Goal: Task Accomplishment & Management: Use online tool/utility

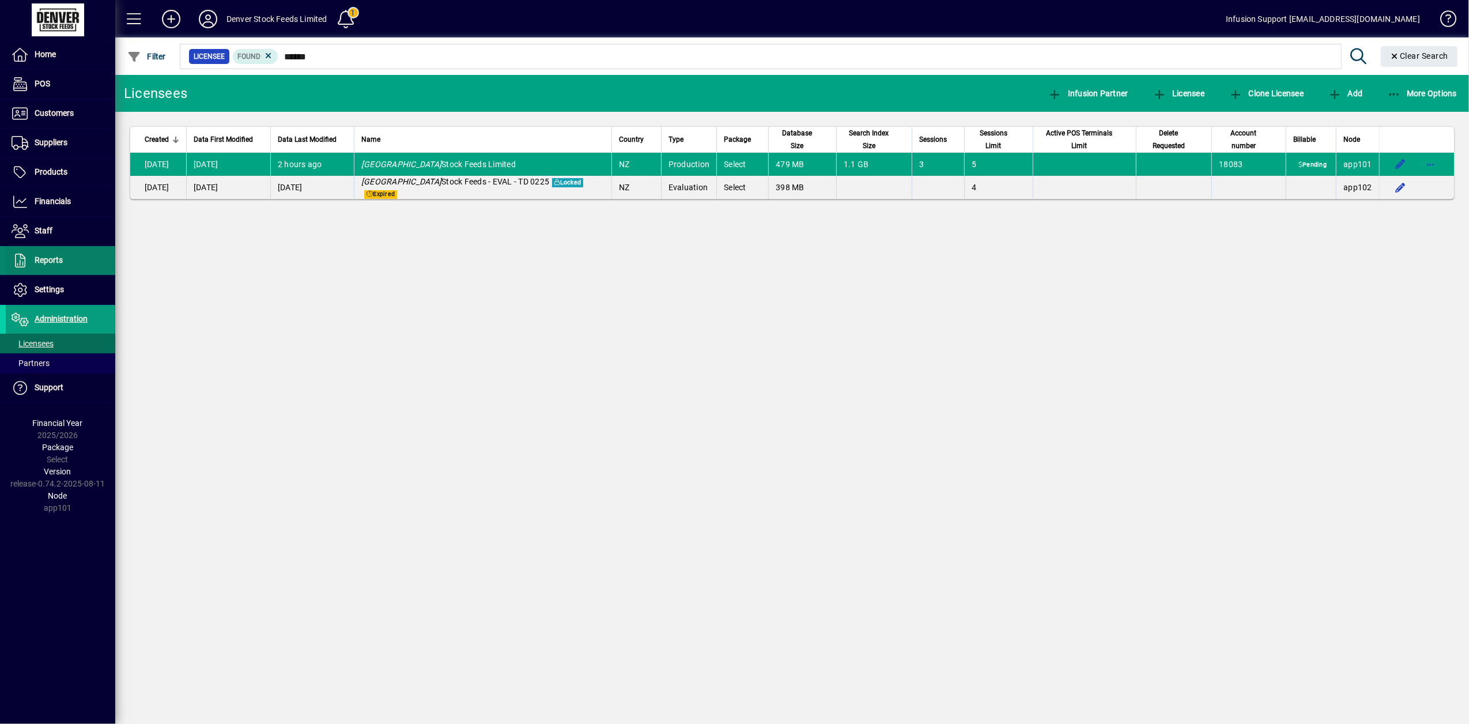
click at [26, 259] on icon at bounding box center [20, 261] width 17 height 14
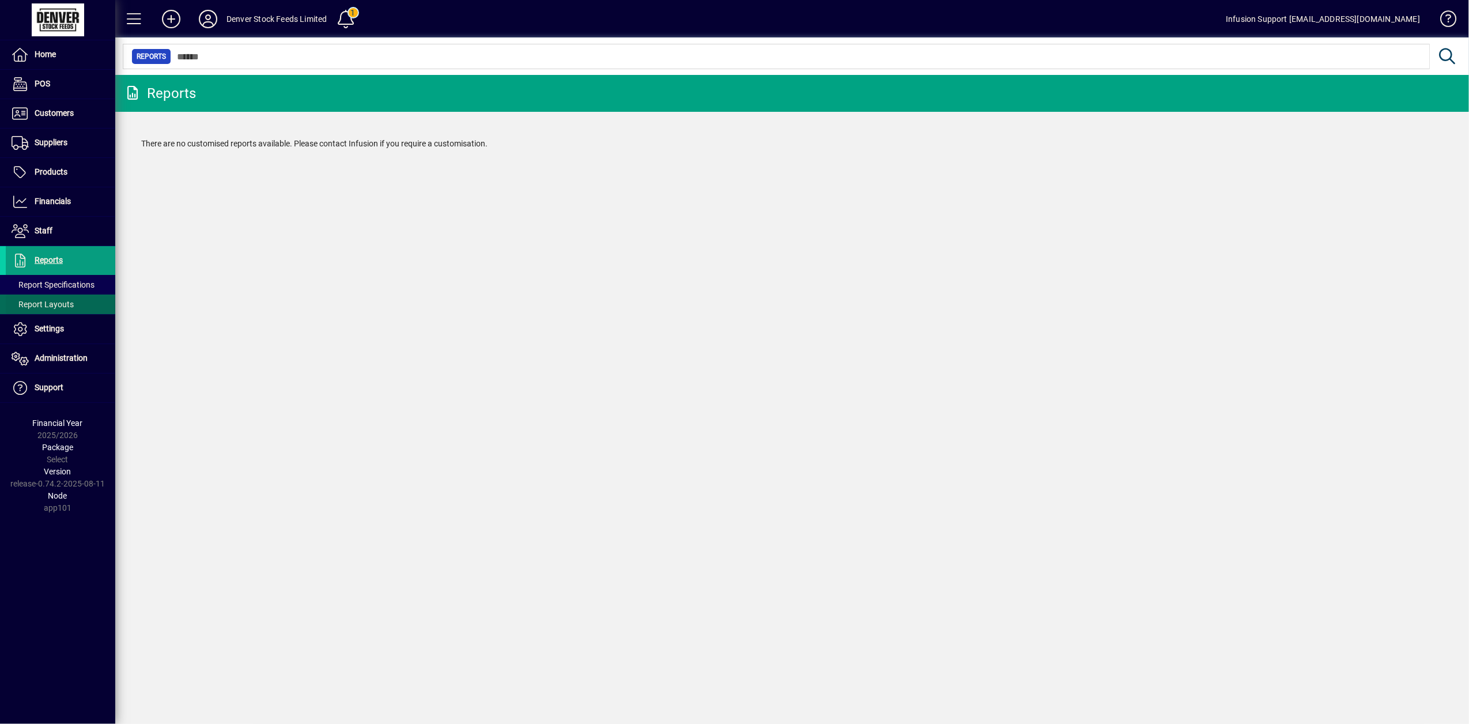
click at [41, 308] on span "Report Layouts" at bounding box center [43, 304] width 62 height 9
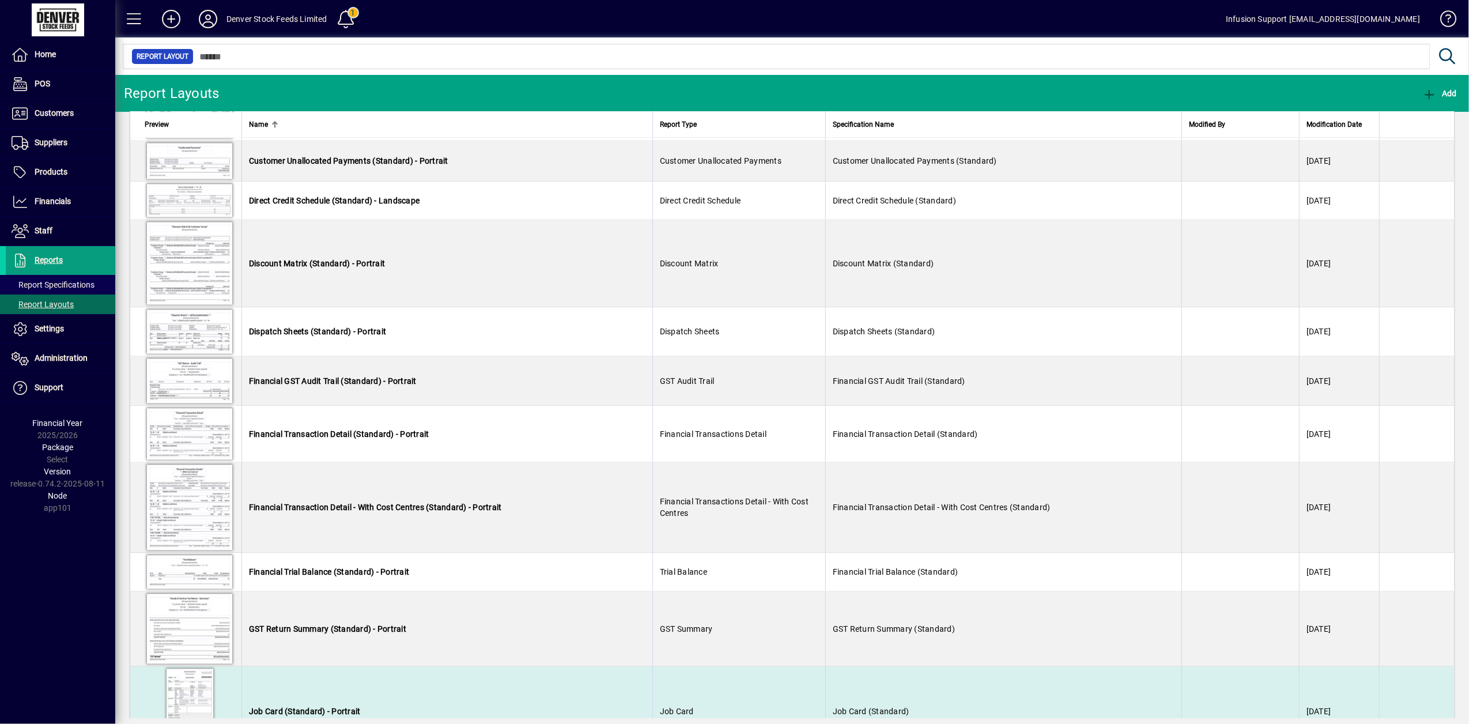
scroll to position [2766, 0]
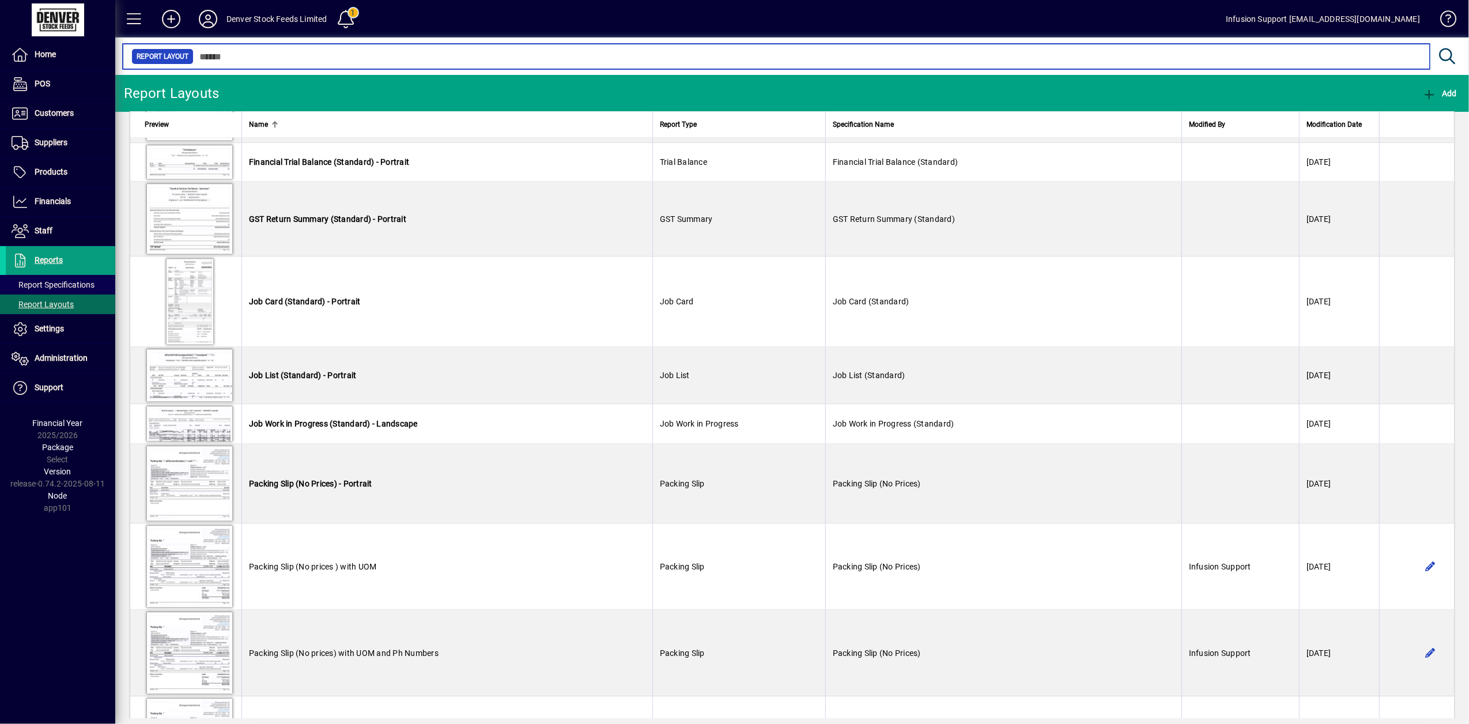
click at [250, 59] on input "text" at bounding box center [807, 56] width 1227 height 16
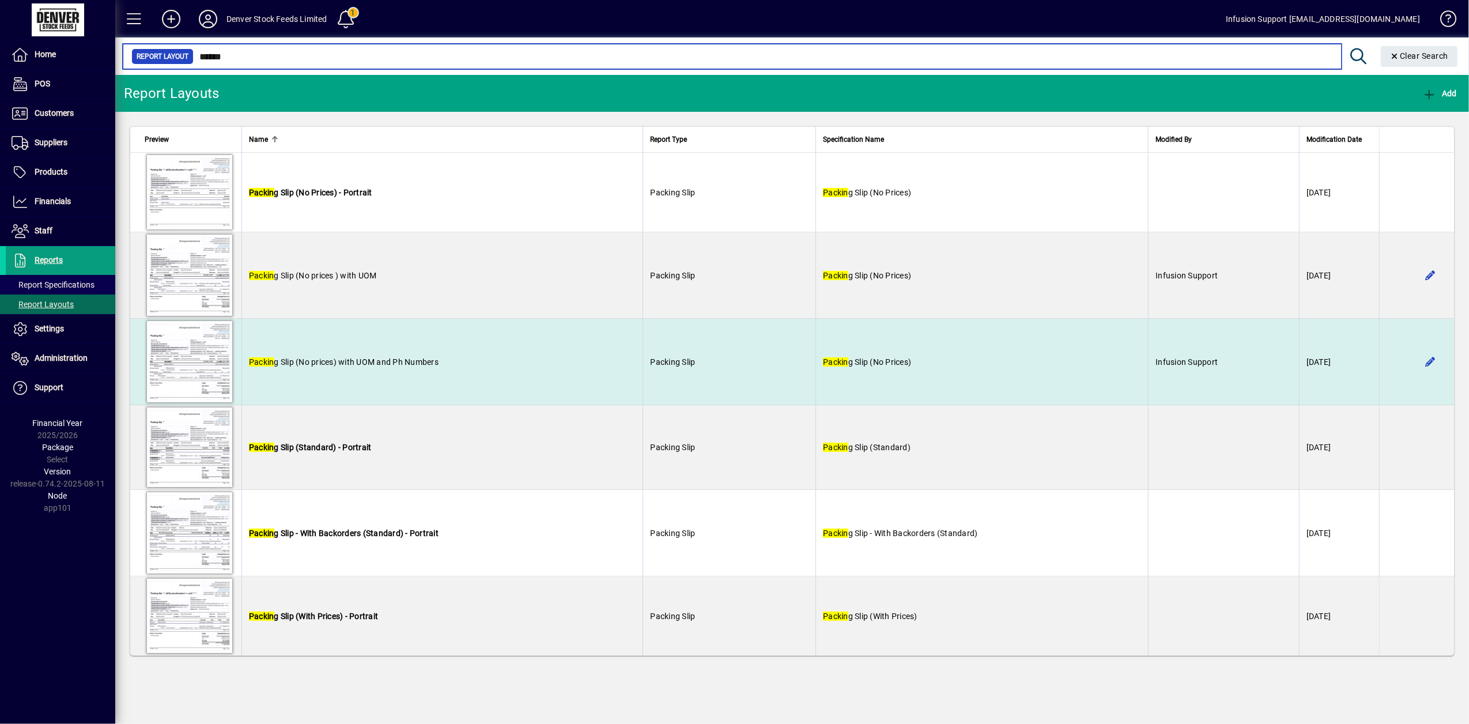
type input "******"
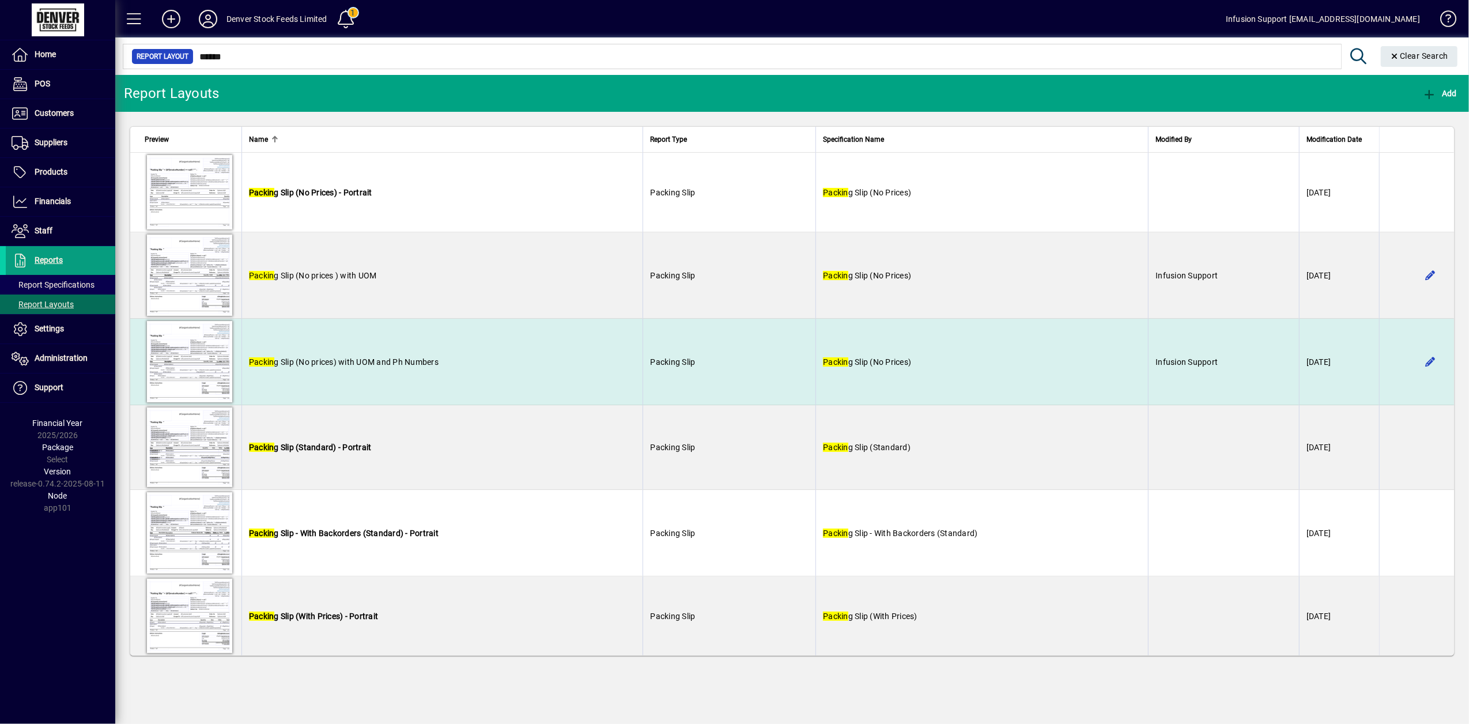
click at [372, 362] on span "Packin g Slip (No prices) with UOM and Ph Numbers" at bounding box center [344, 361] width 190 height 9
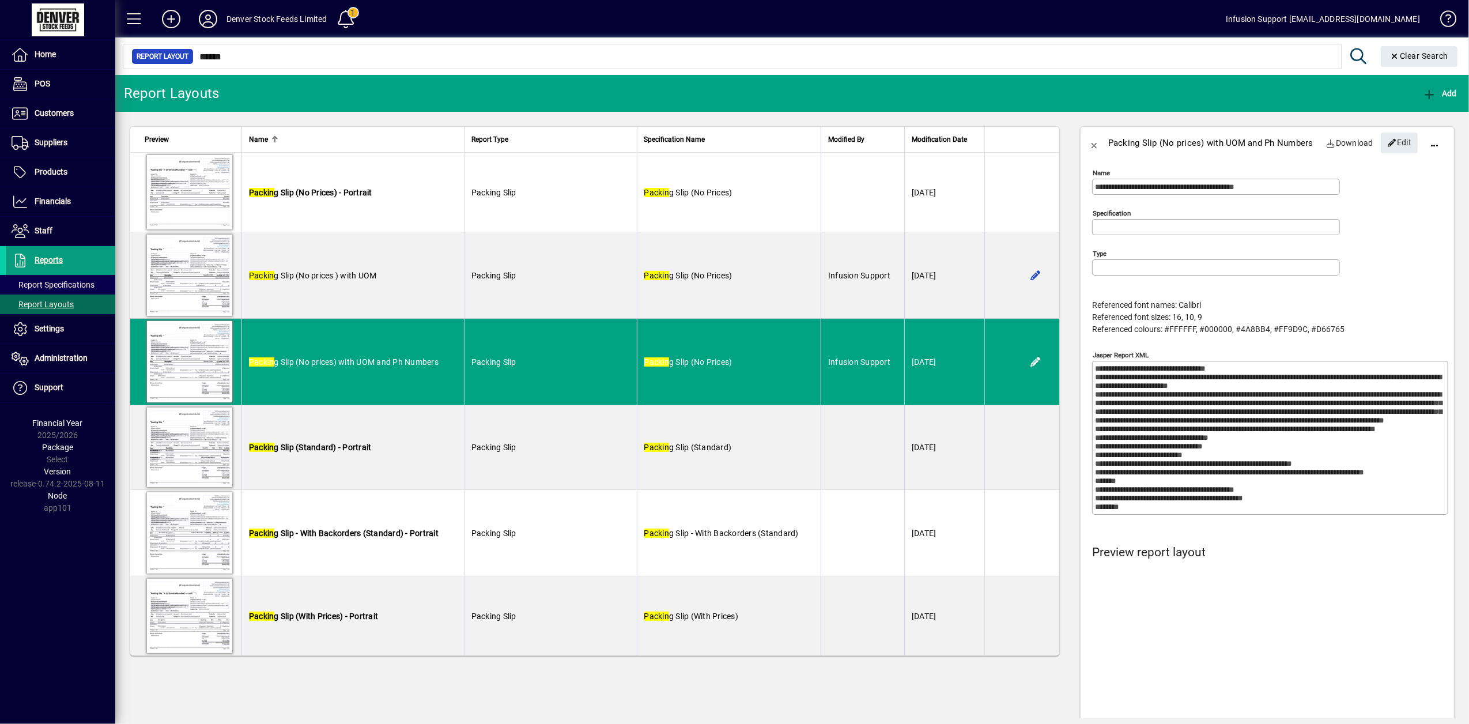
type input "**********"
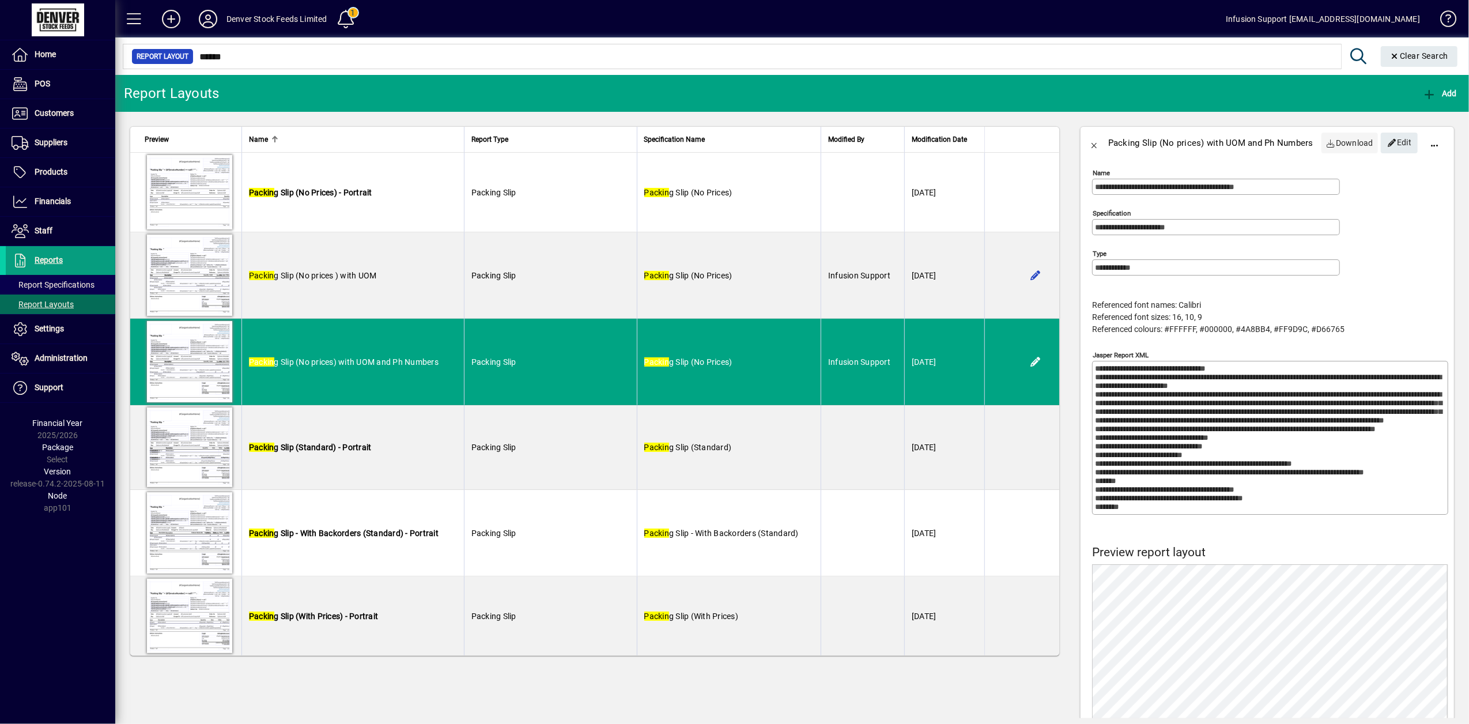
click at [1330, 139] on span "Download" at bounding box center [1350, 143] width 48 height 18
click at [40, 115] on span "Customers" at bounding box center [54, 112] width 39 height 9
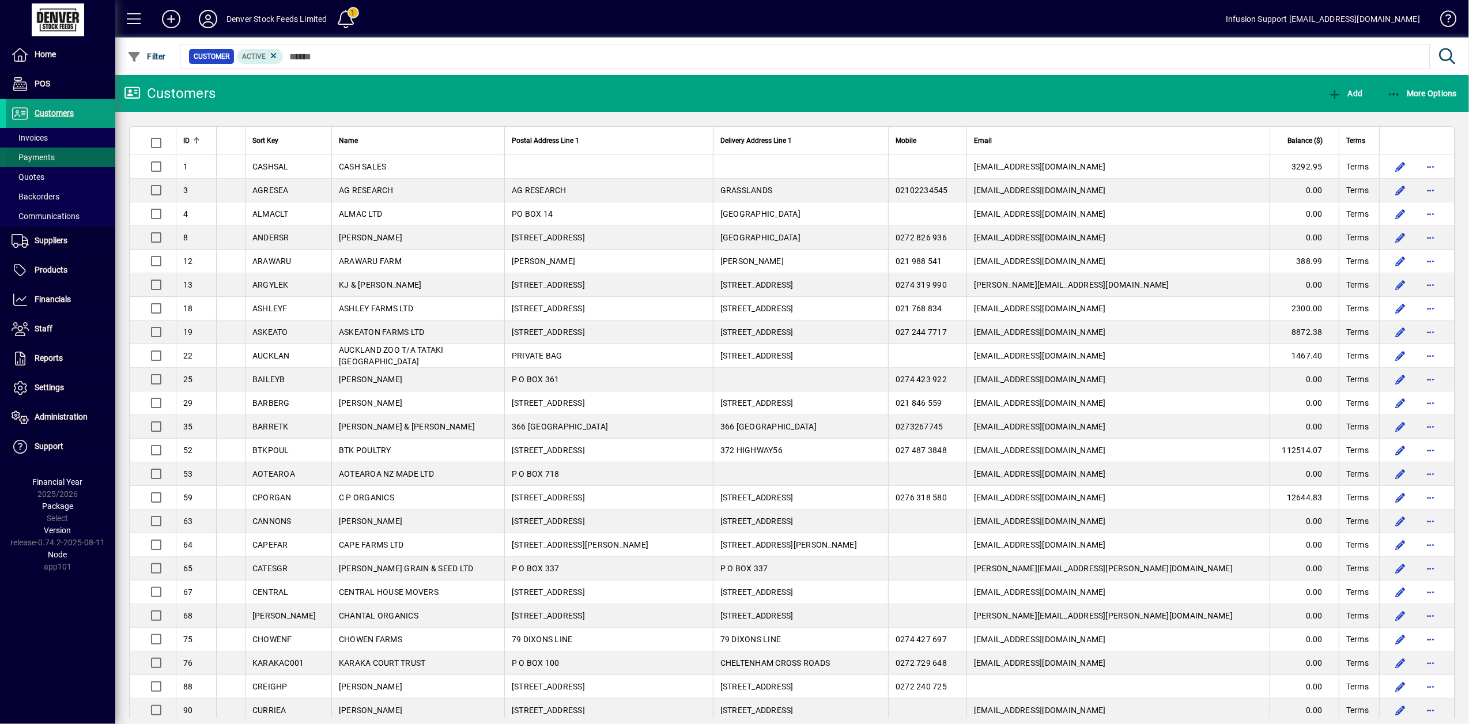
click at [33, 144] on span at bounding box center [60, 157] width 109 height 28
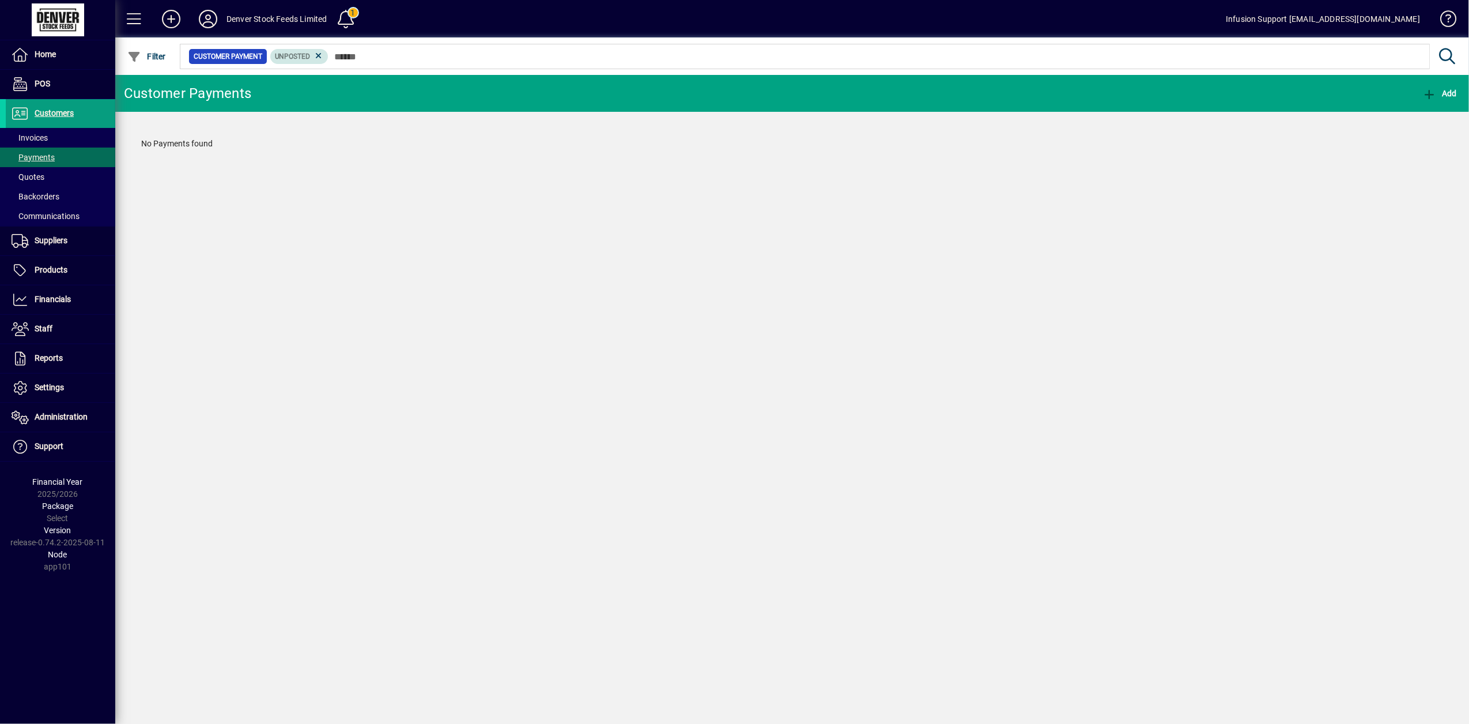
click at [323, 52] on span "Unposted" at bounding box center [299, 57] width 49 height 12
click at [316, 58] on icon at bounding box center [318, 56] width 10 height 10
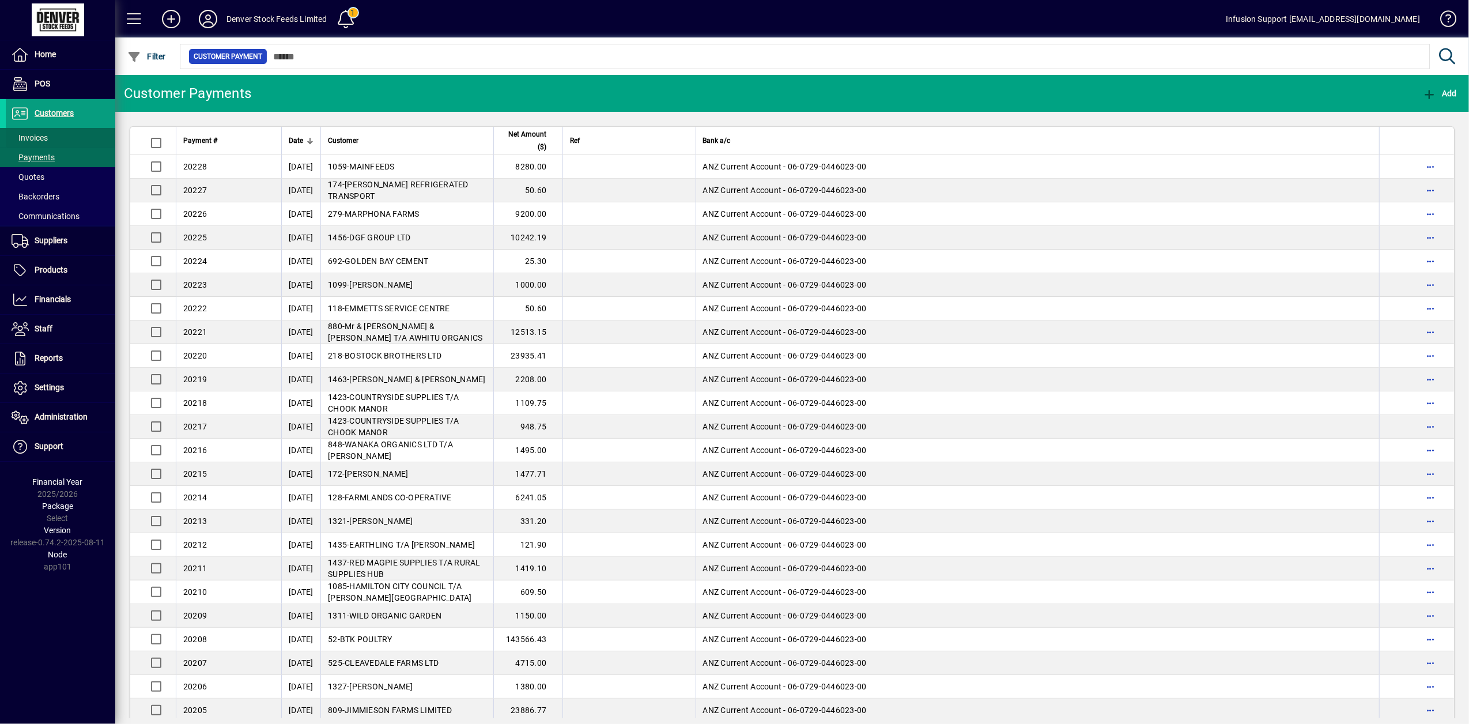
click at [47, 138] on span "Invoices" at bounding box center [30, 137] width 36 height 9
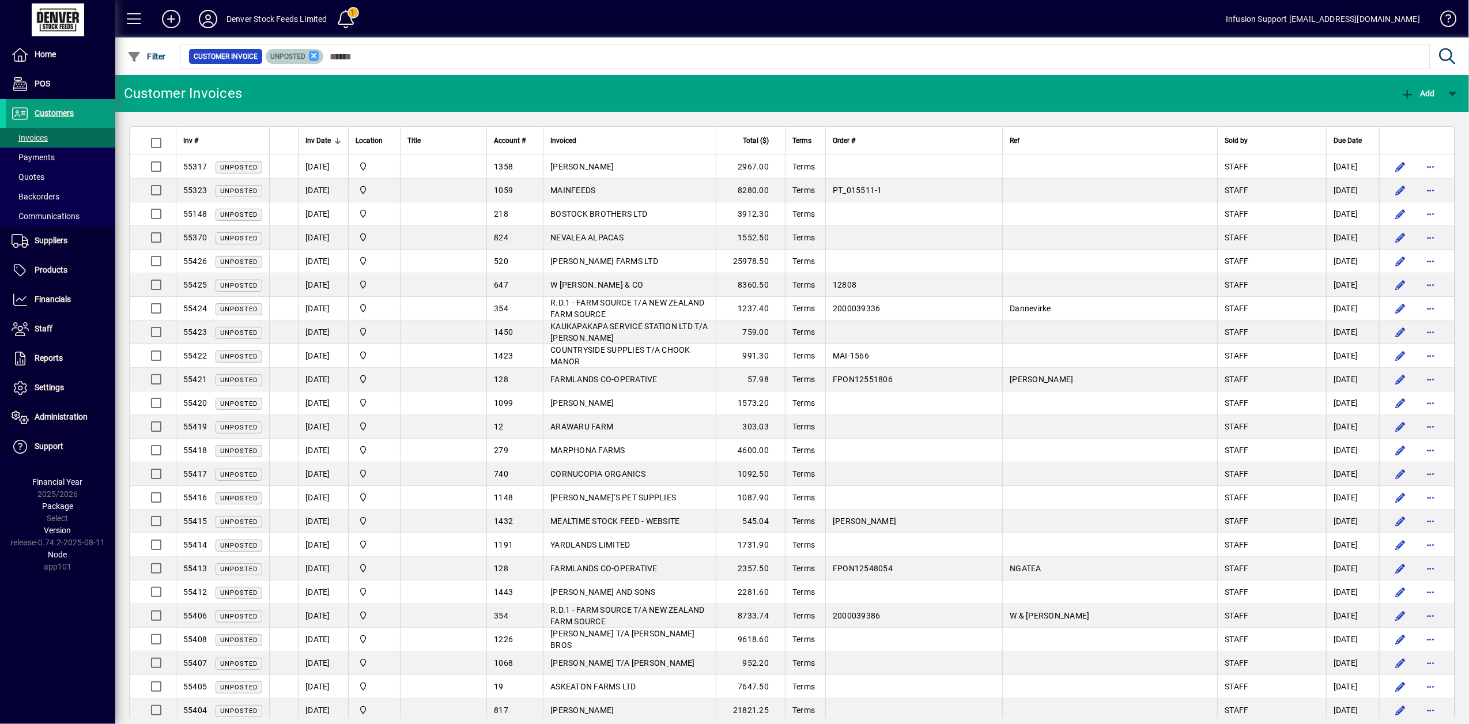
click at [314, 55] on icon at bounding box center [314, 56] width 10 height 10
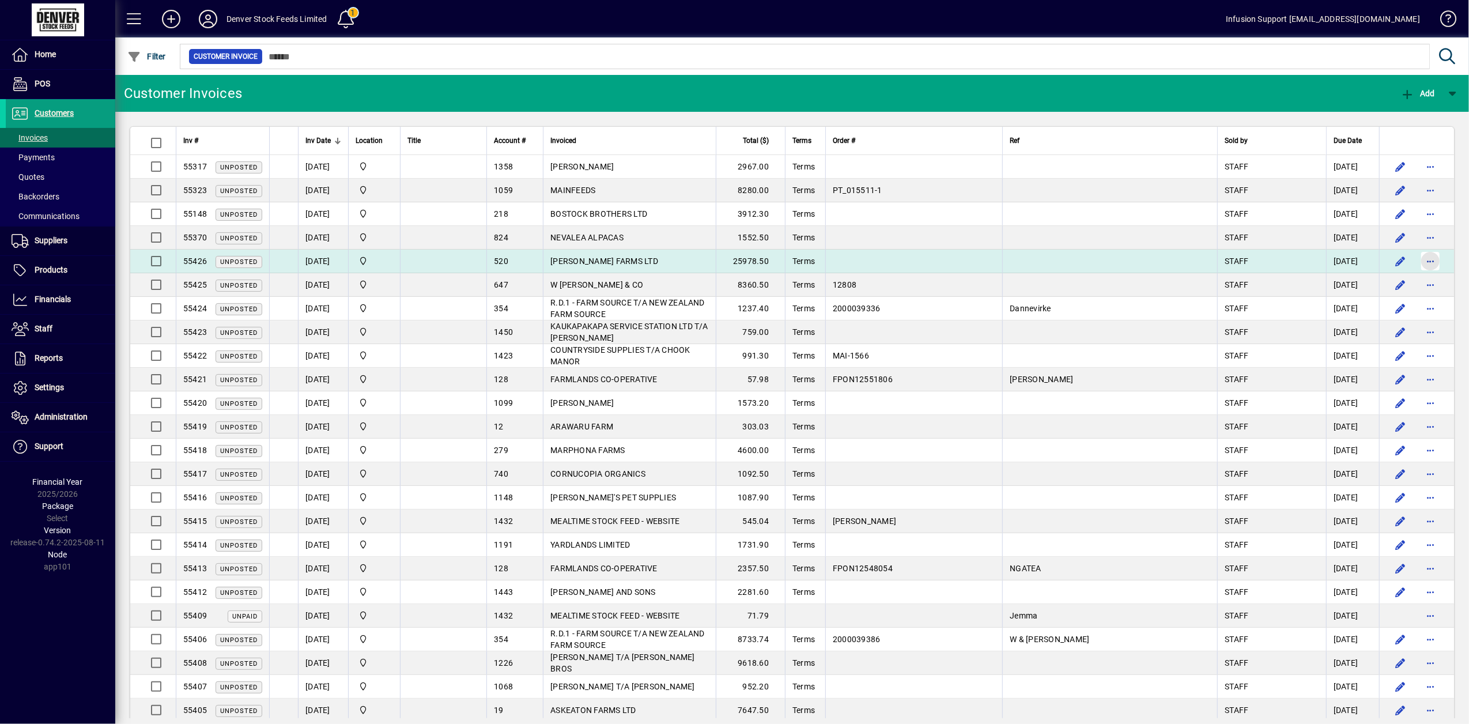
click at [1420, 257] on span "button" at bounding box center [1430, 261] width 28 height 28
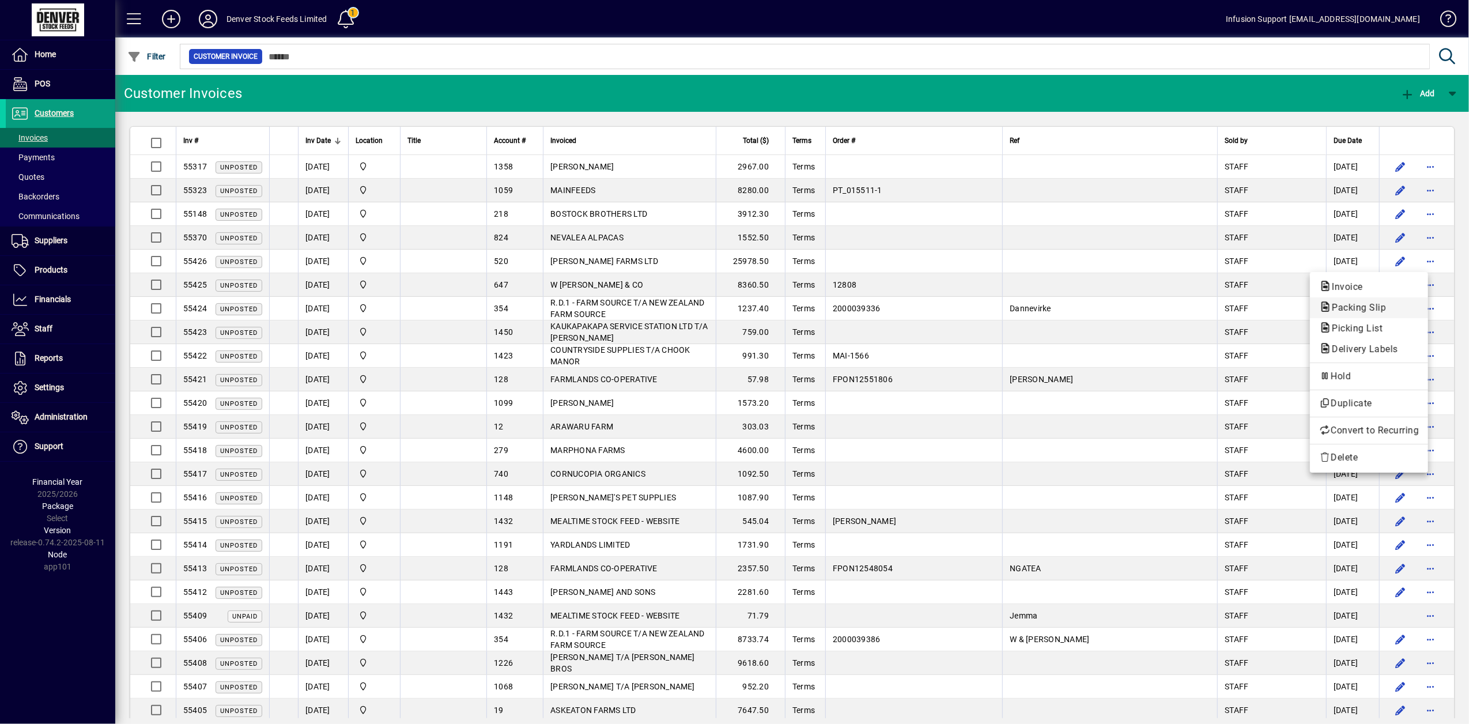
click at [1363, 307] on span "Packing Slip" at bounding box center [1355, 307] width 73 height 11
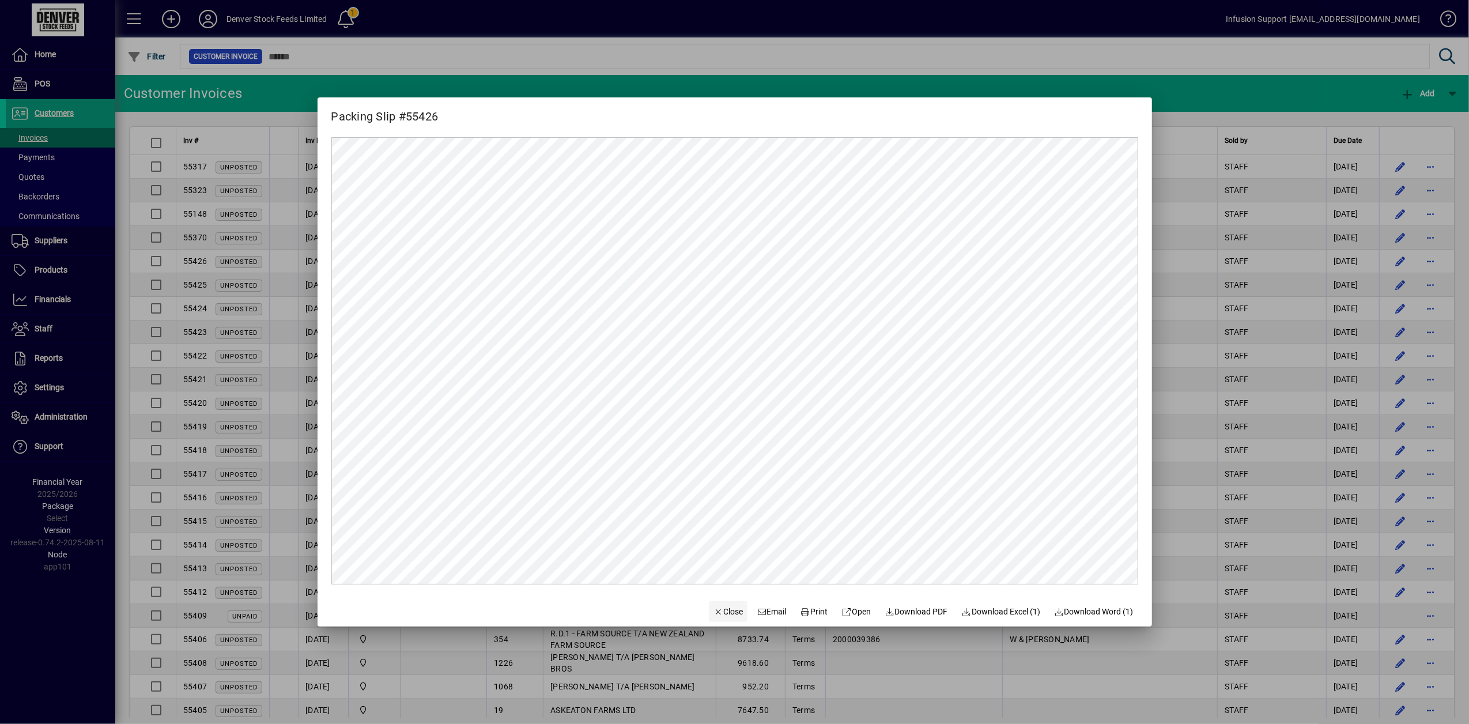
click at [715, 610] on span "Close" at bounding box center [728, 612] width 30 height 12
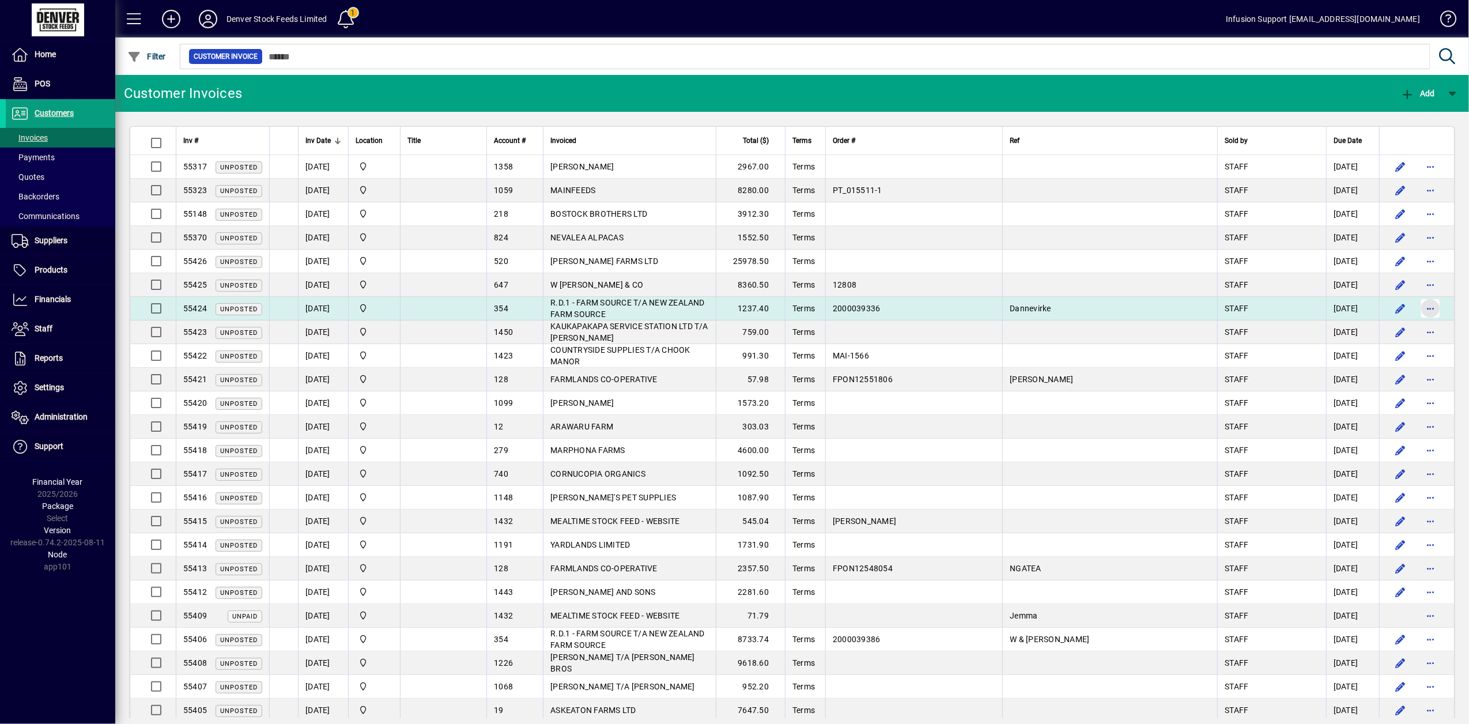
click at [1427, 305] on span "button" at bounding box center [1430, 308] width 28 height 28
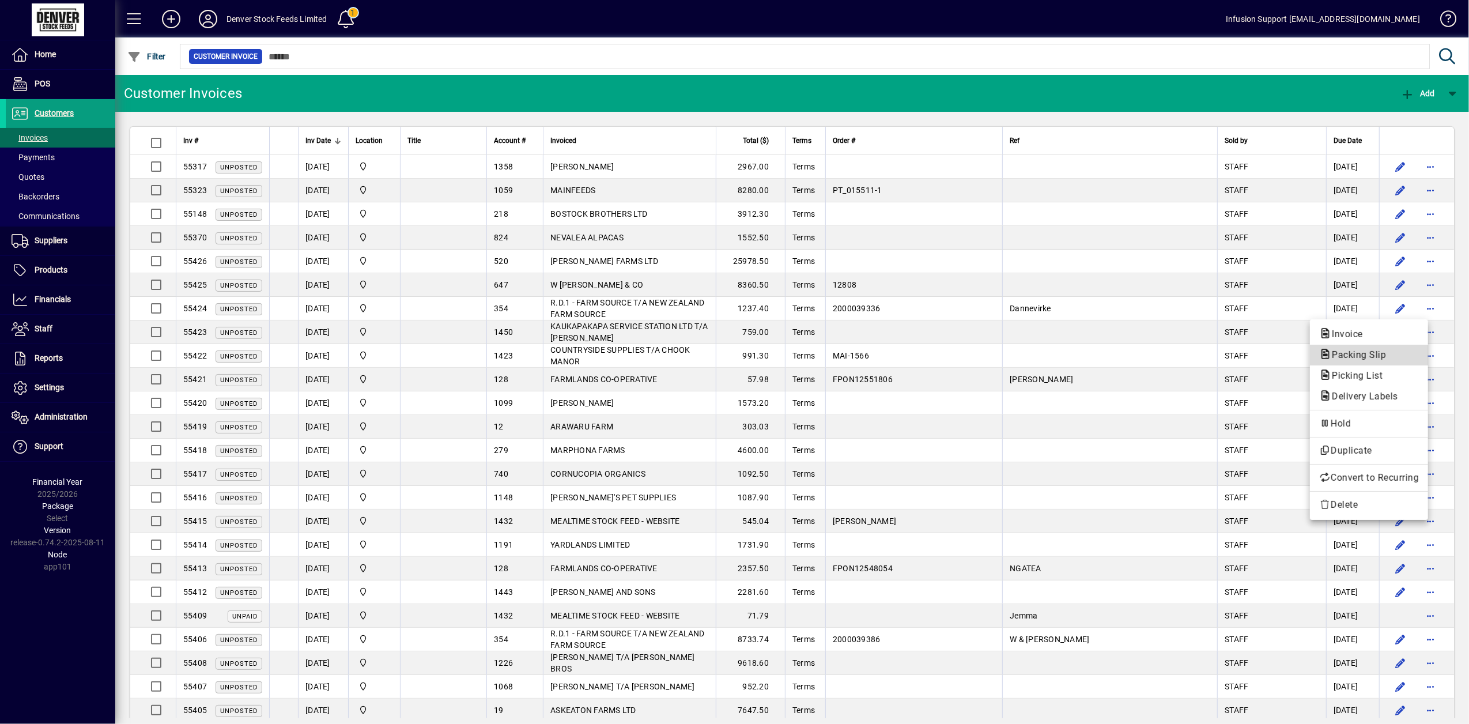
click at [1376, 354] on span "Packing Slip" at bounding box center [1355, 354] width 73 height 11
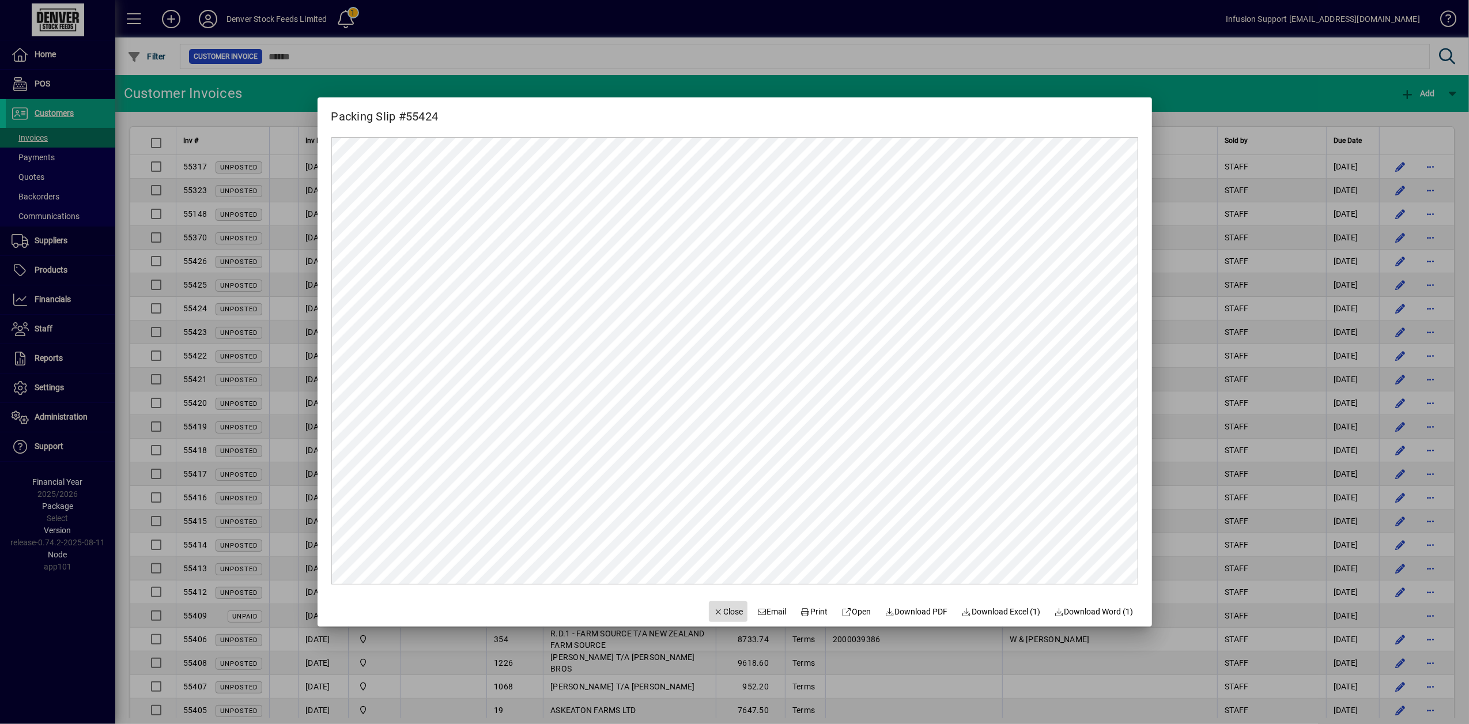
click at [720, 612] on span "Close" at bounding box center [728, 612] width 30 height 12
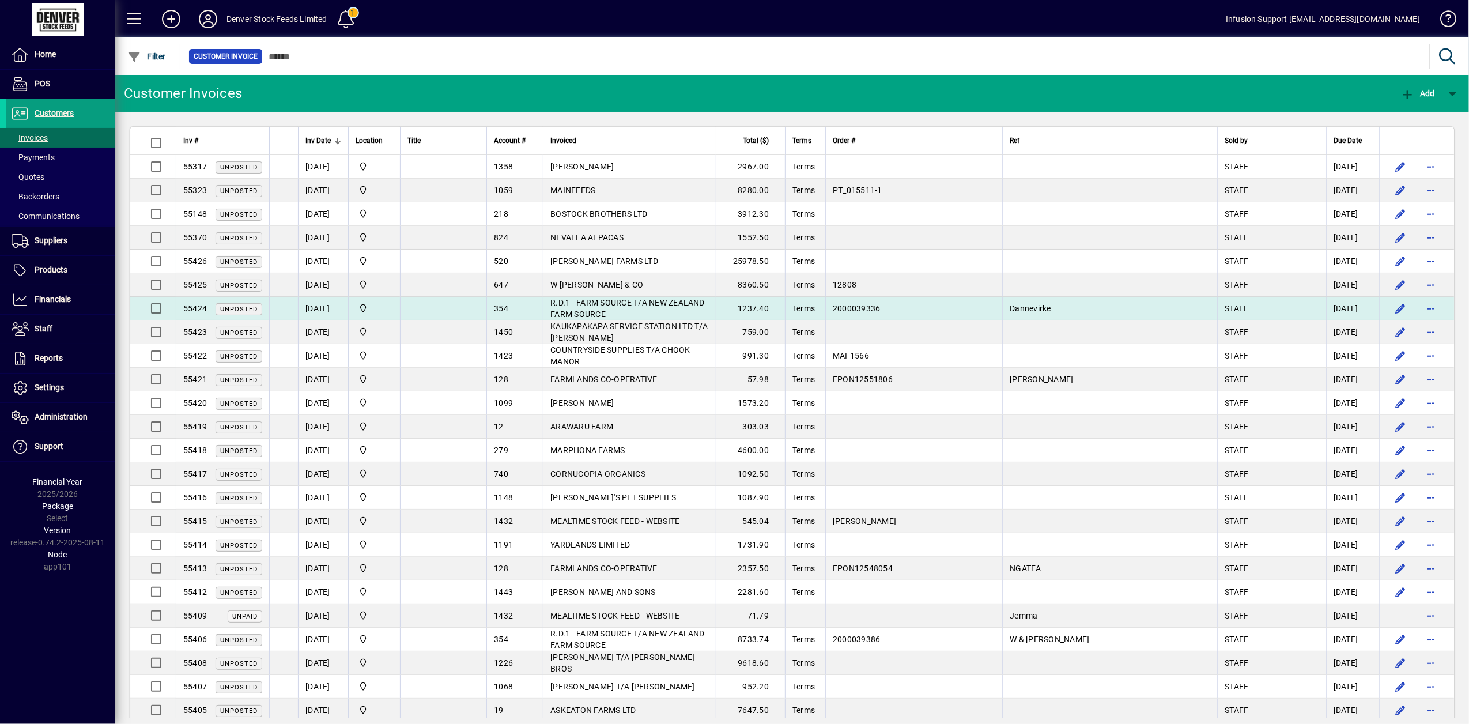
click at [660, 310] on td "R.D.1 - FARM SOURCE T/A NEW ZEALAND FARM SOURCE" at bounding box center [629, 309] width 173 height 24
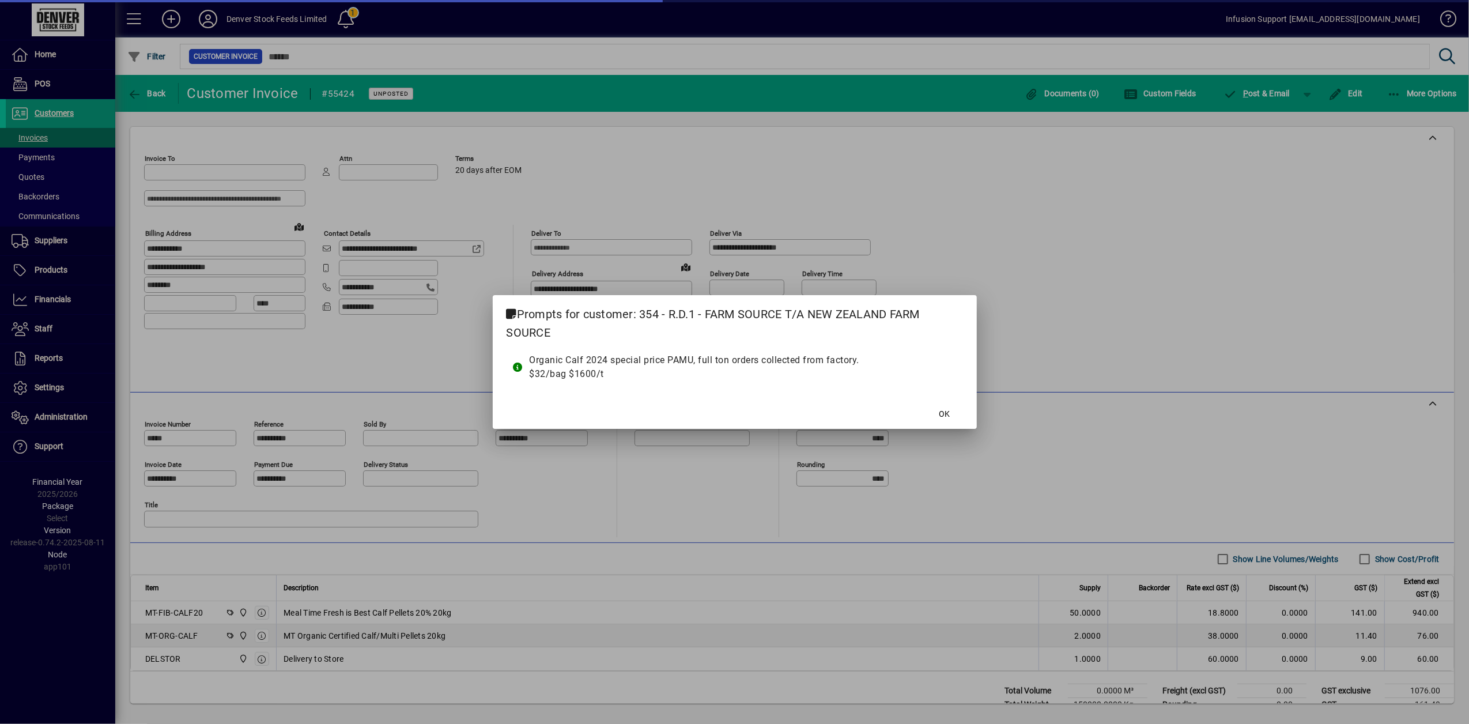
type input "**********"
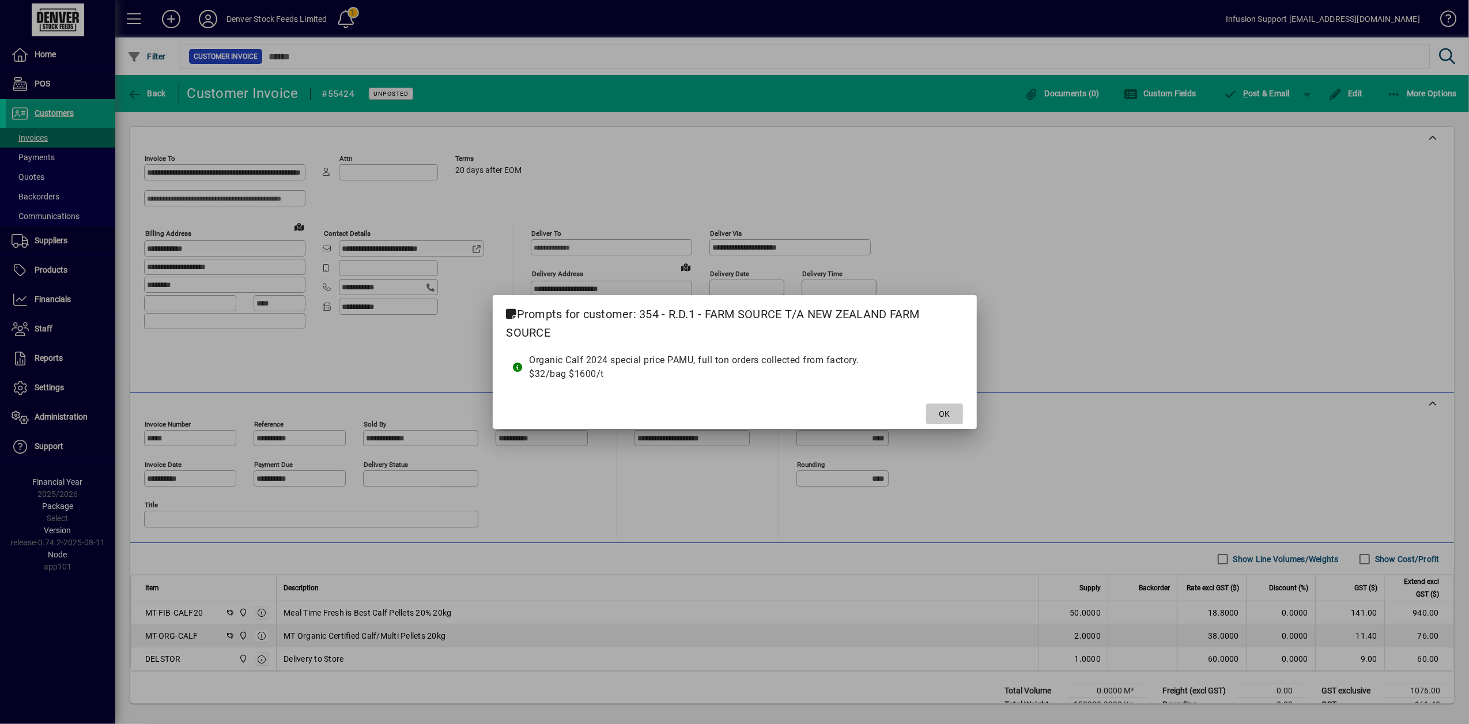
click at [957, 418] on span at bounding box center [944, 414] width 37 height 28
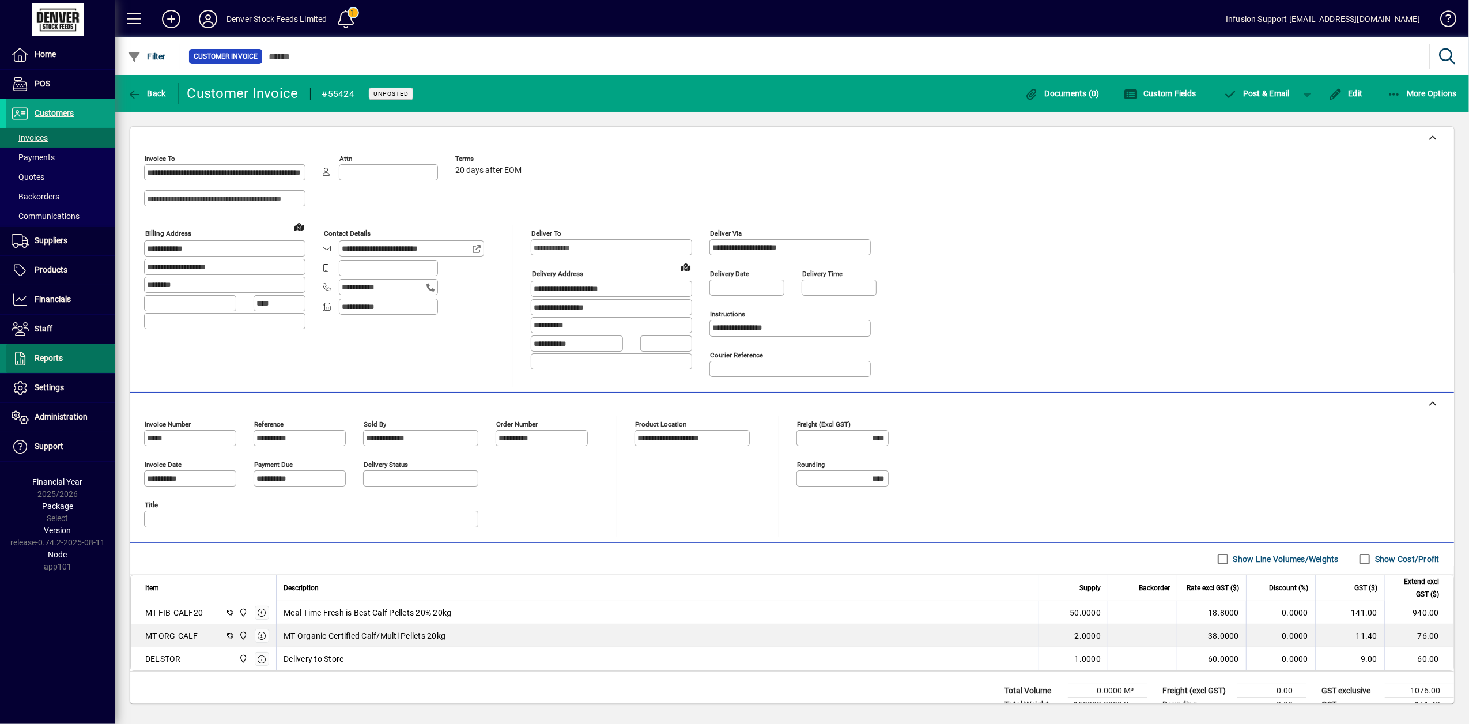
click at [36, 353] on span "Reports" at bounding box center [34, 359] width 57 height 14
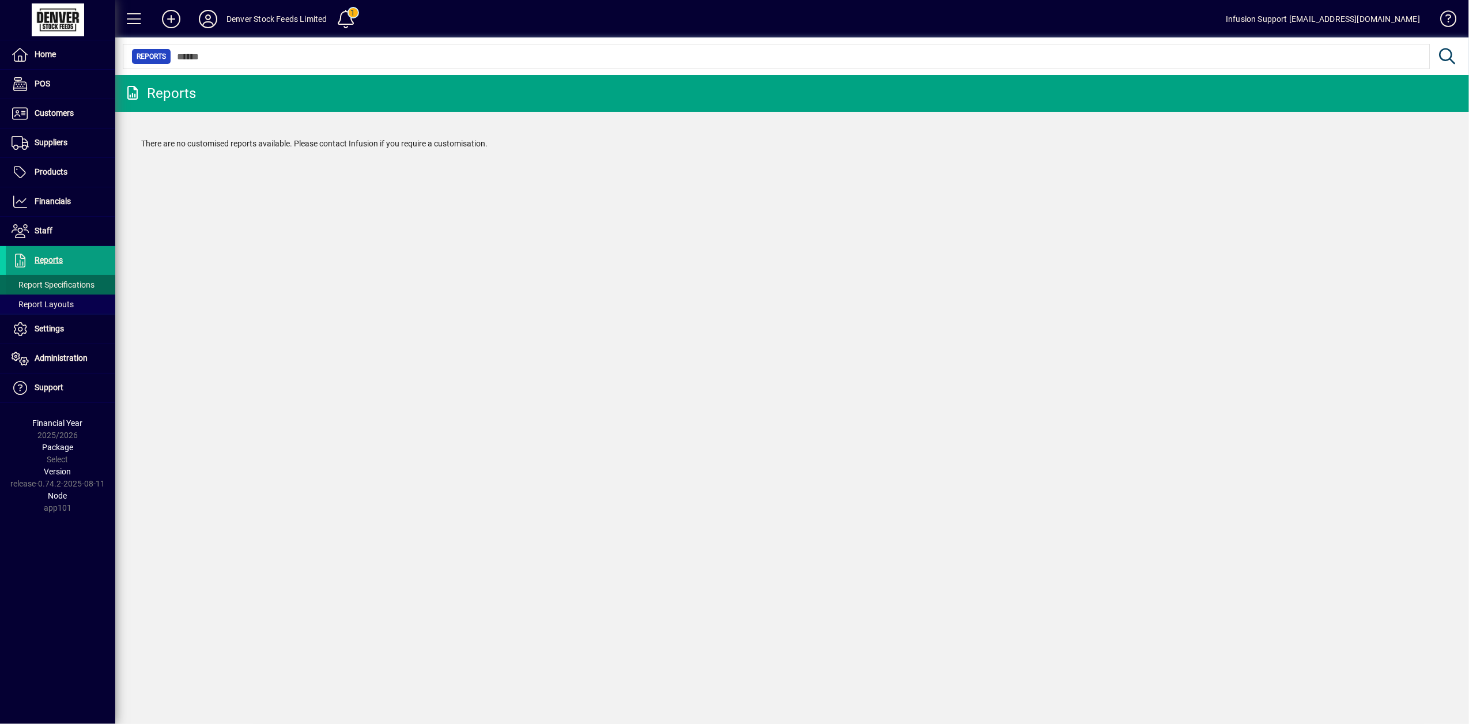
click at [54, 290] on span "Report Specifications" at bounding box center [50, 285] width 89 height 12
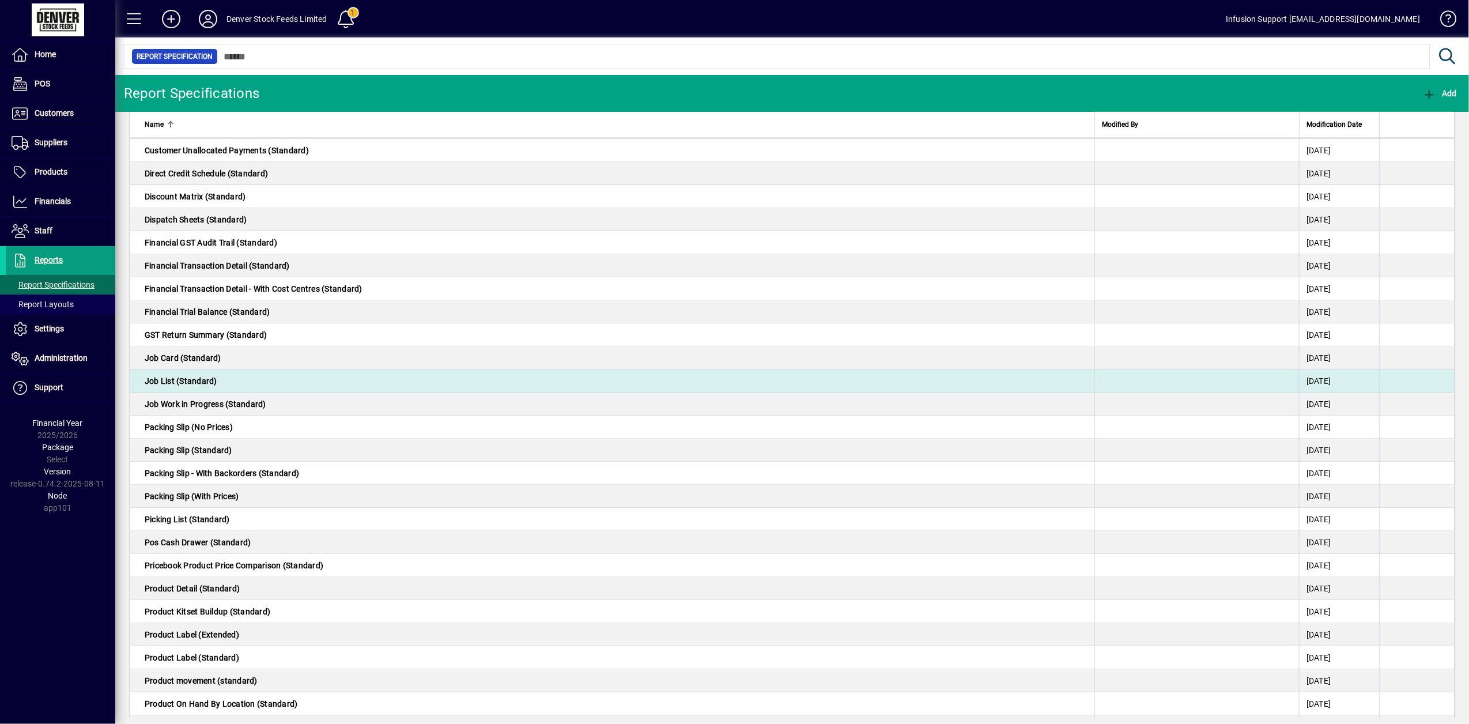
scroll to position [614, 0]
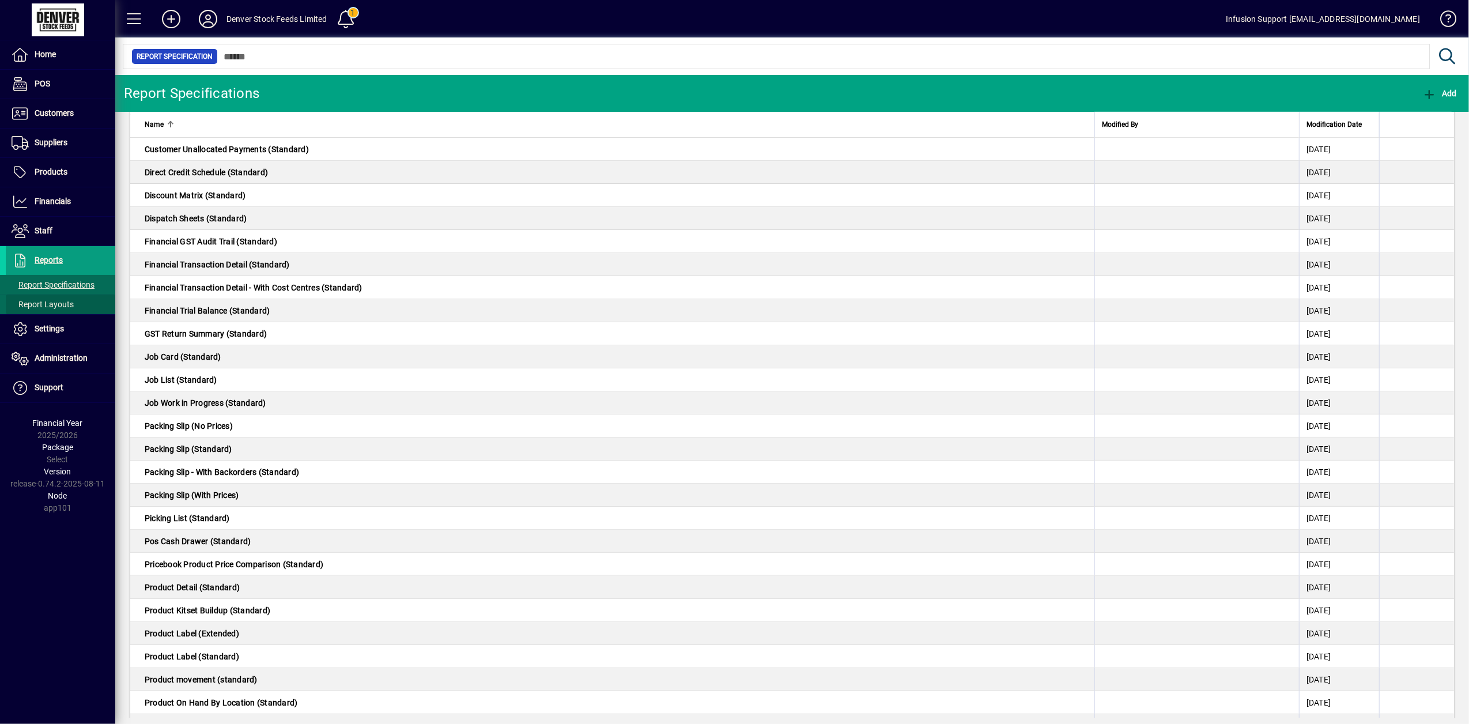
click at [50, 308] on span "Report Layouts" at bounding box center [43, 304] width 62 height 9
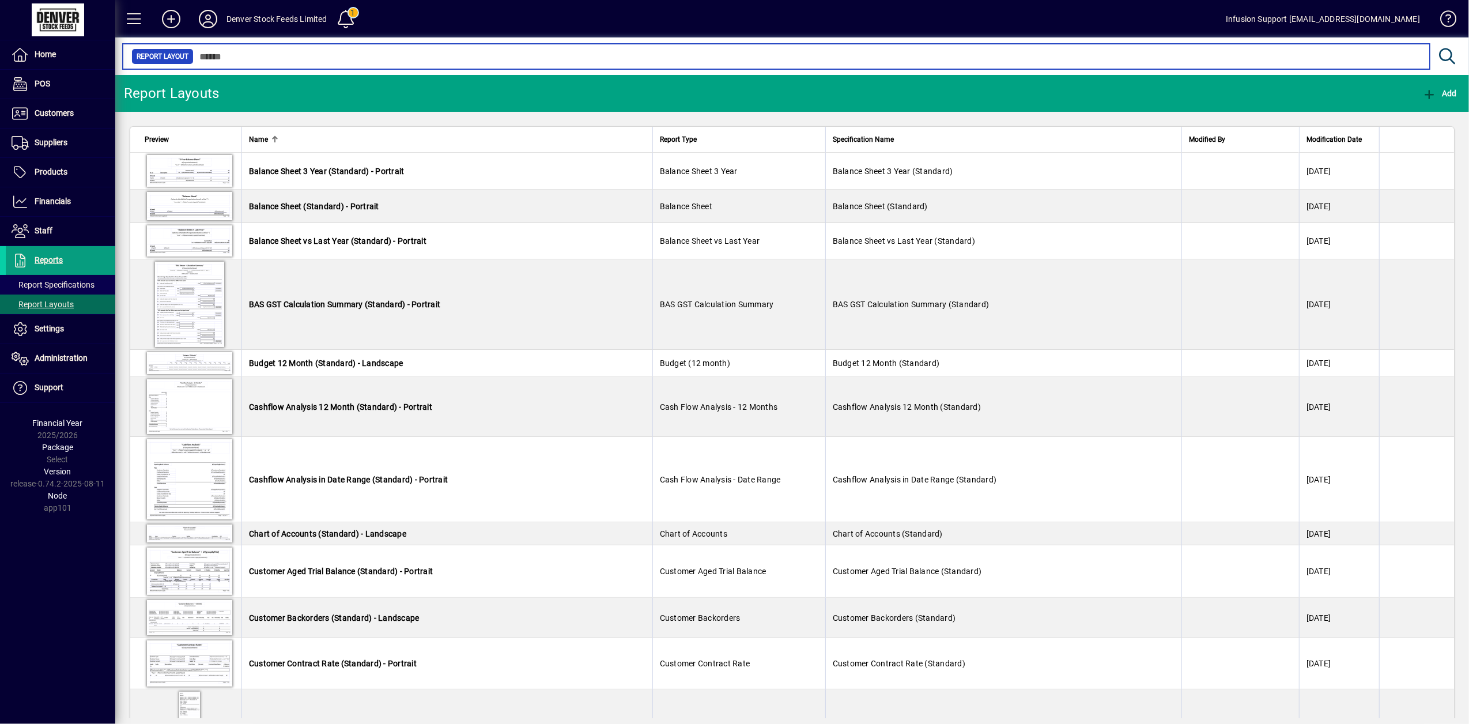
click at [271, 63] on input "text" at bounding box center [807, 56] width 1227 height 16
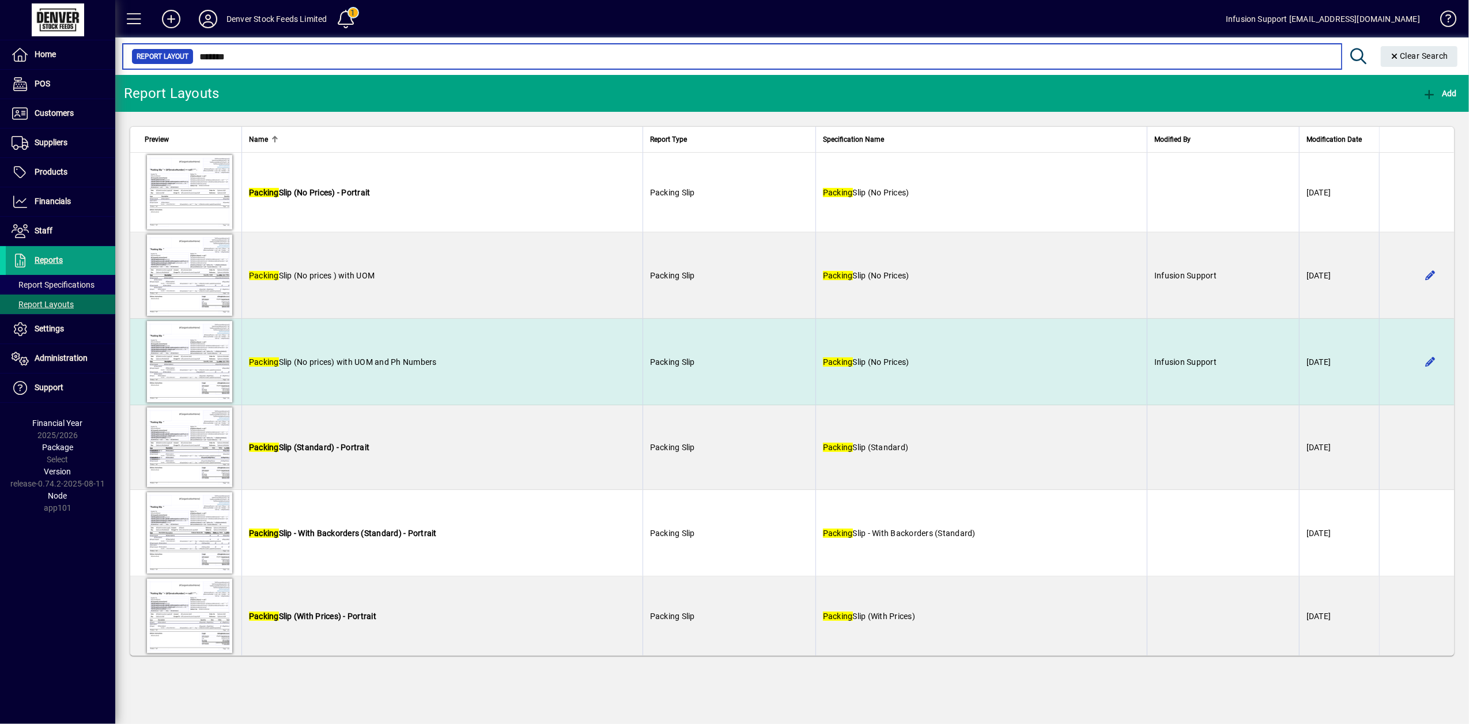
type input "*******"
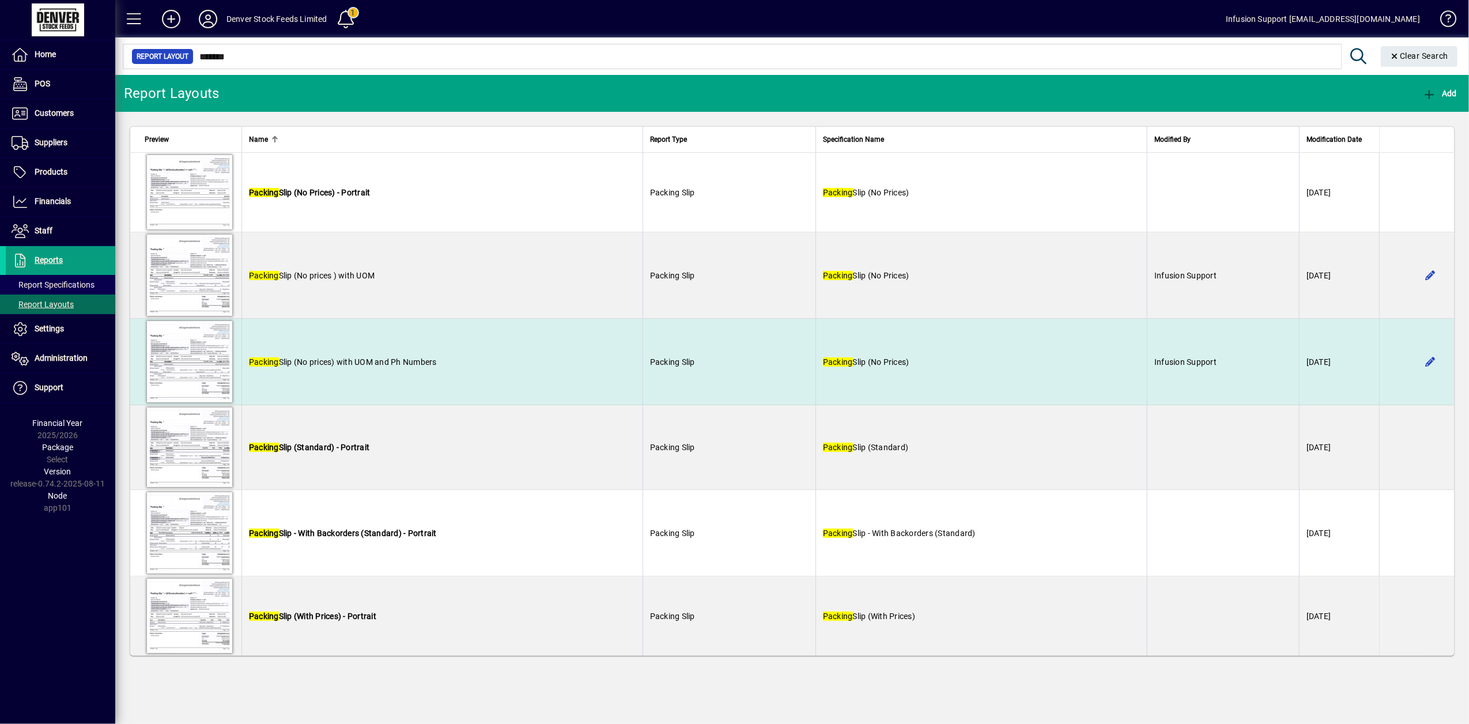
click at [482, 369] on td "Packing Slip (No prices) with UOM and Ph Numbers" at bounding box center [441, 362] width 401 height 86
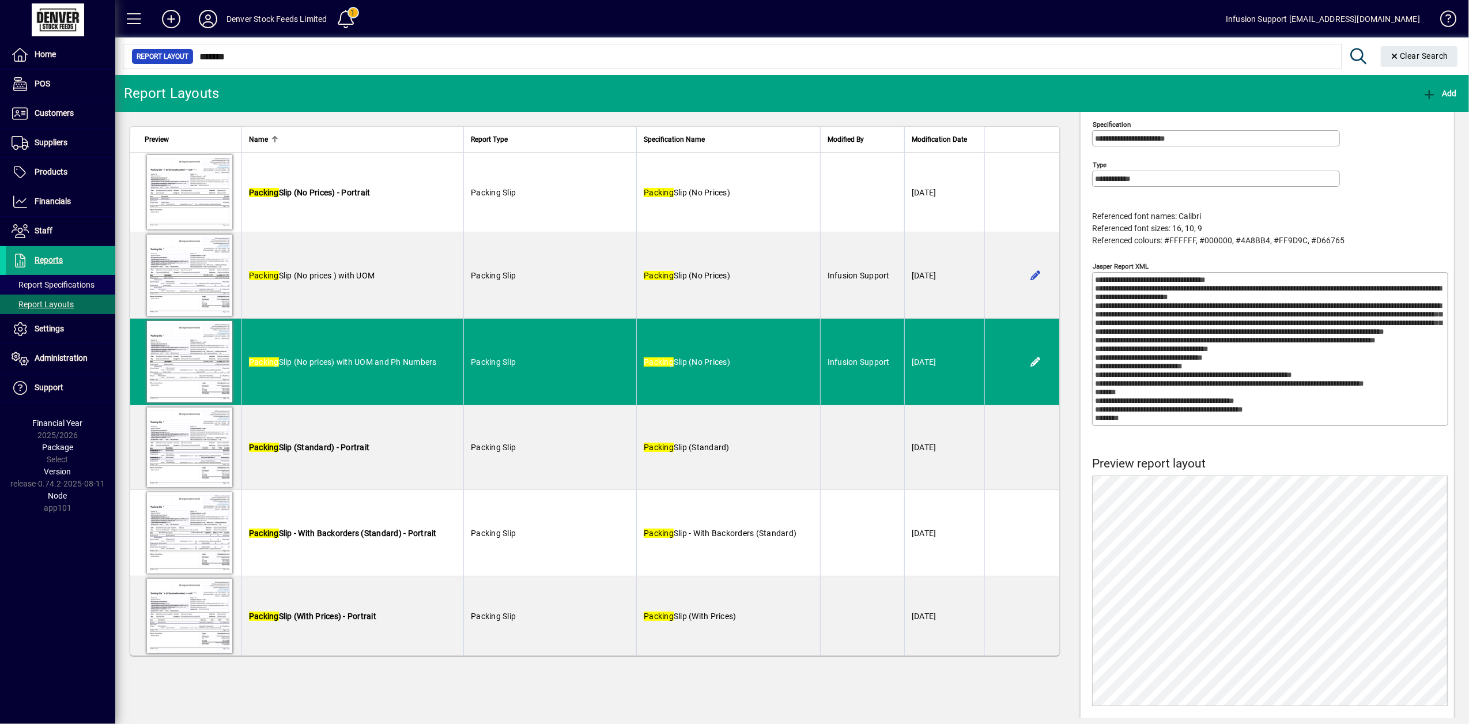
scroll to position [195, 0]
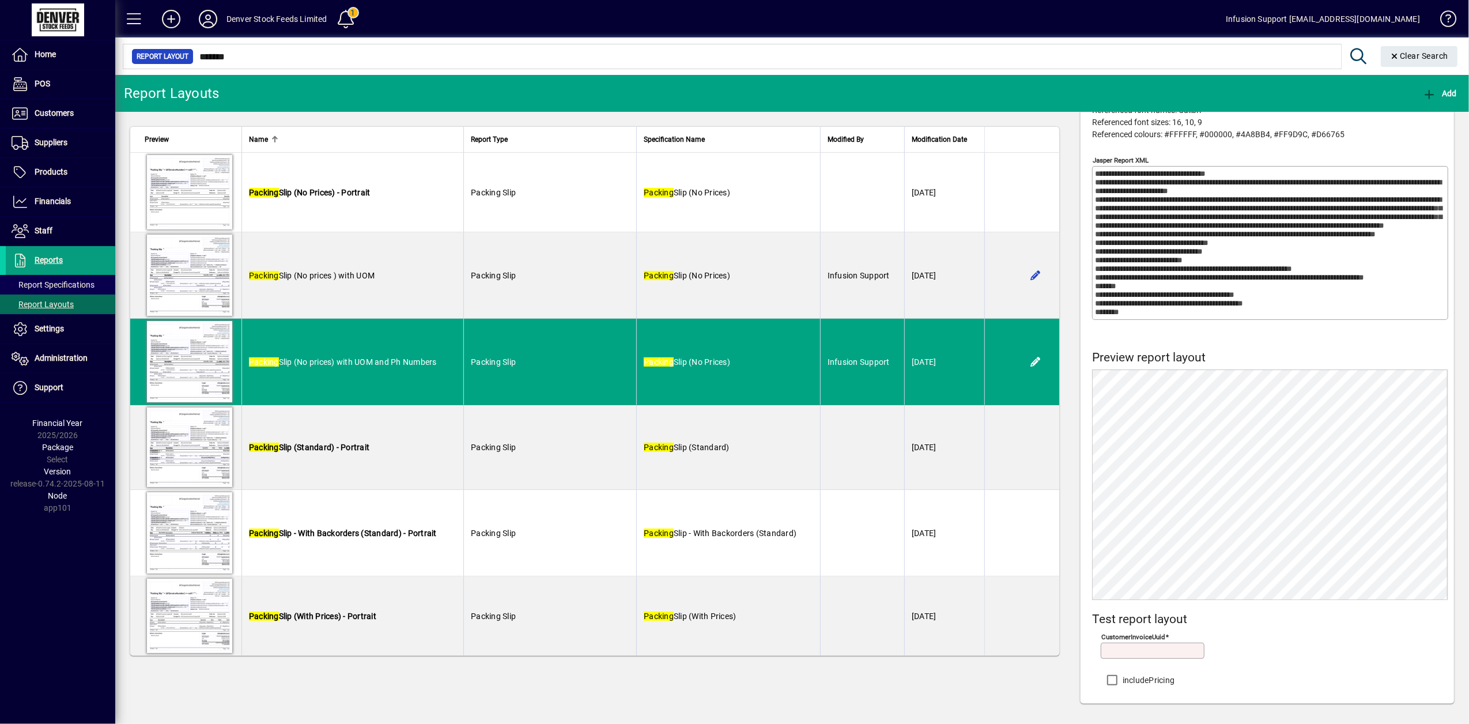
click at [1111, 652] on input "customerInvoiceUuid" at bounding box center [1154, 650] width 100 height 9
paste input "**********"
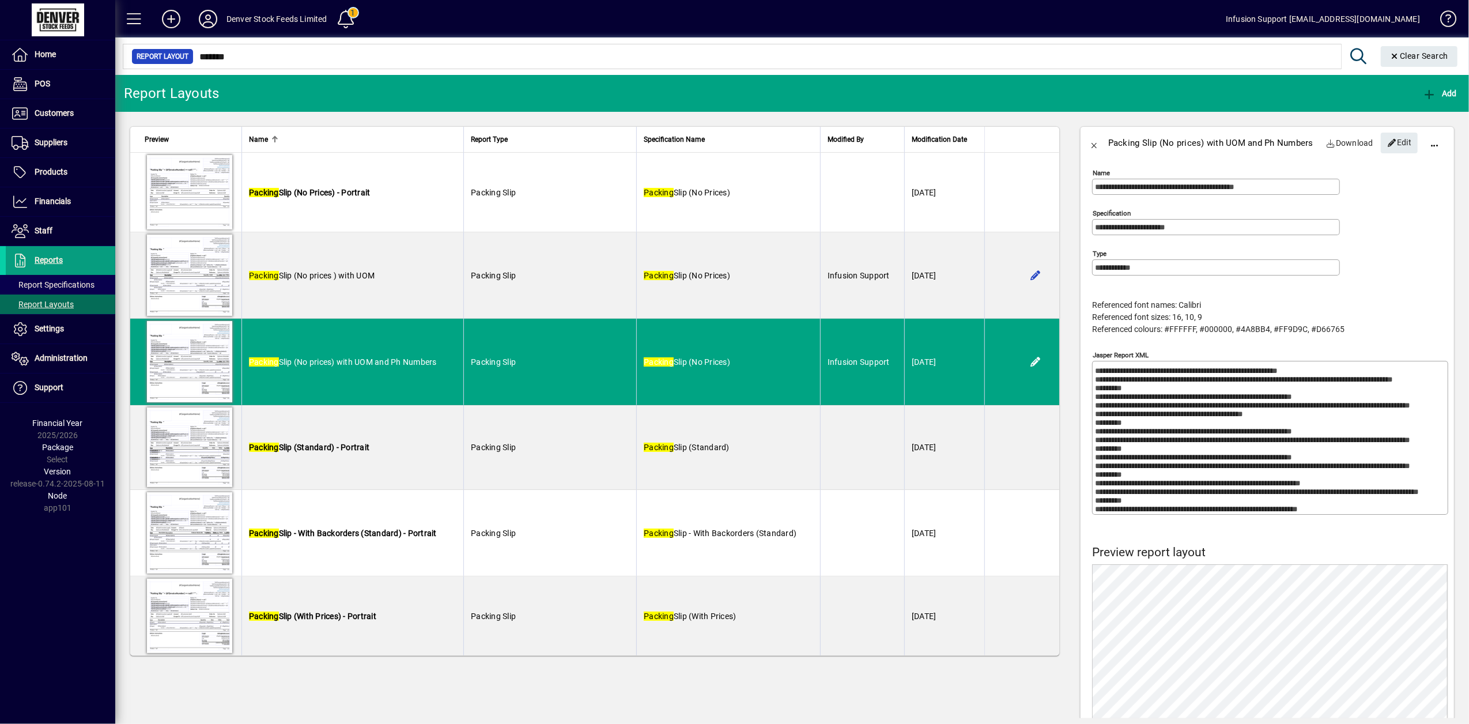
scroll to position [2868, 0]
type input "**********"
click at [1199, 455] on textarea "Jasper Report XML" at bounding box center [1271, 437] width 352 height 147
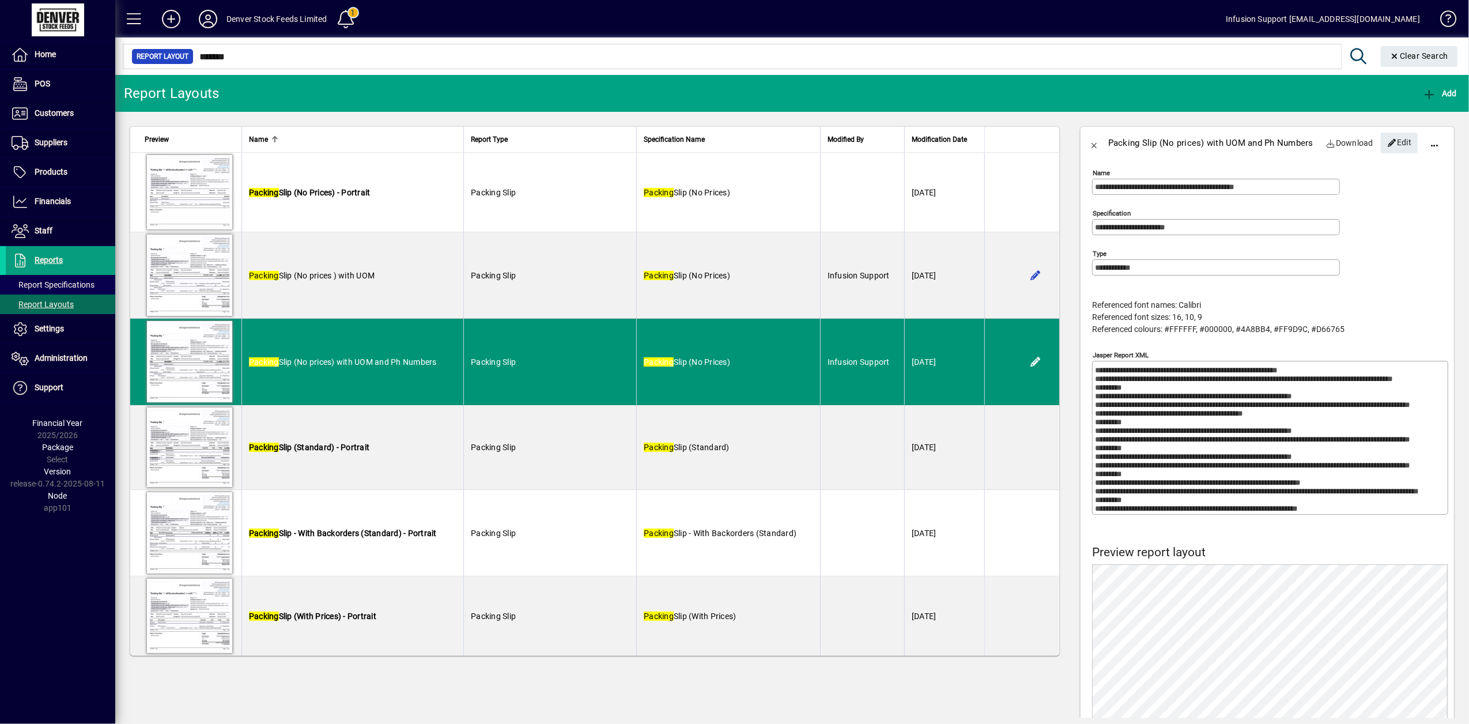
click at [420, 357] on span "Packing Slip (No prices) with UOM and Ph Numbers" at bounding box center [343, 361] width 188 height 9
drag, startPoint x: 420, startPoint y: 356, endPoint x: 310, endPoint y: 369, distance: 110.9
click at [310, 369] on td "Packing Slip (No prices) with UOM and Ph Numbers" at bounding box center [352, 362] width 222 height 86
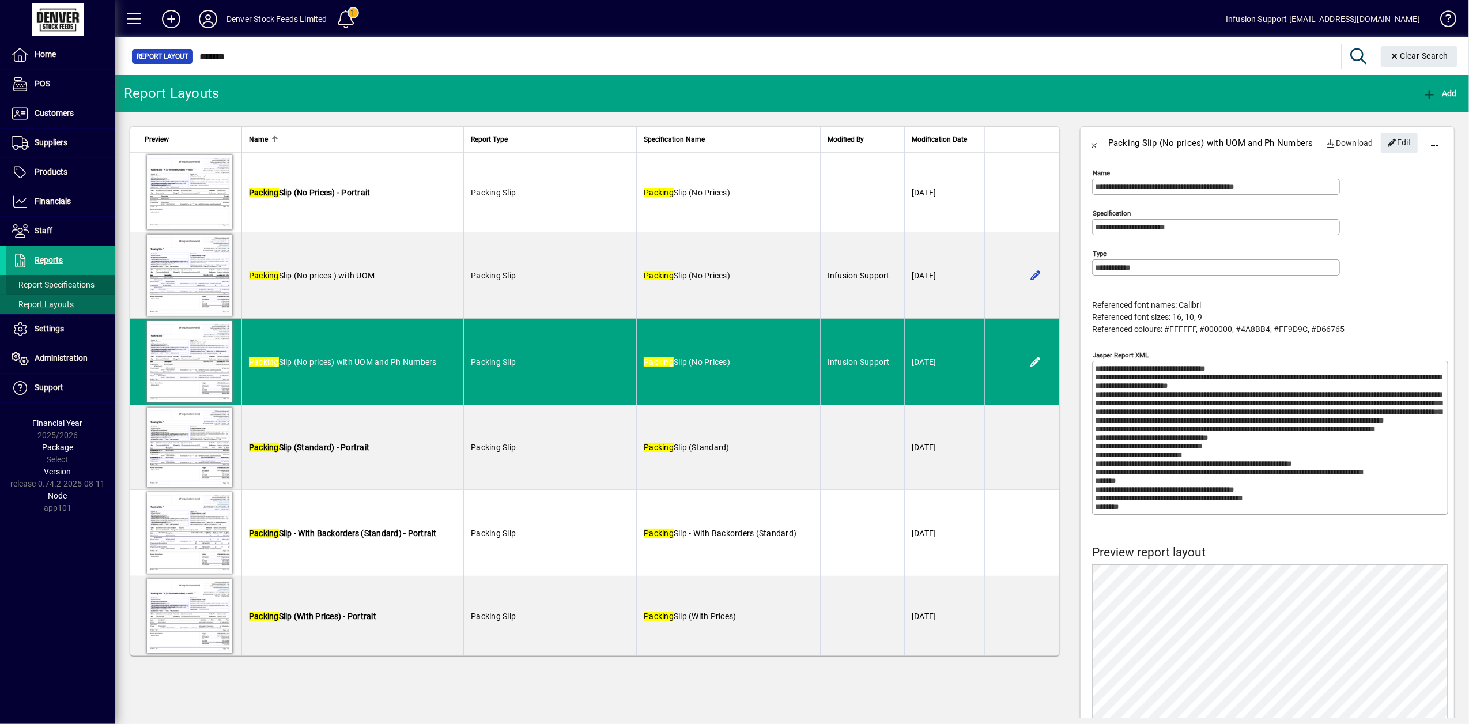
click at [55, 284] on span "Report Specifications" at bounding box center [53, 284] width 83 height 9
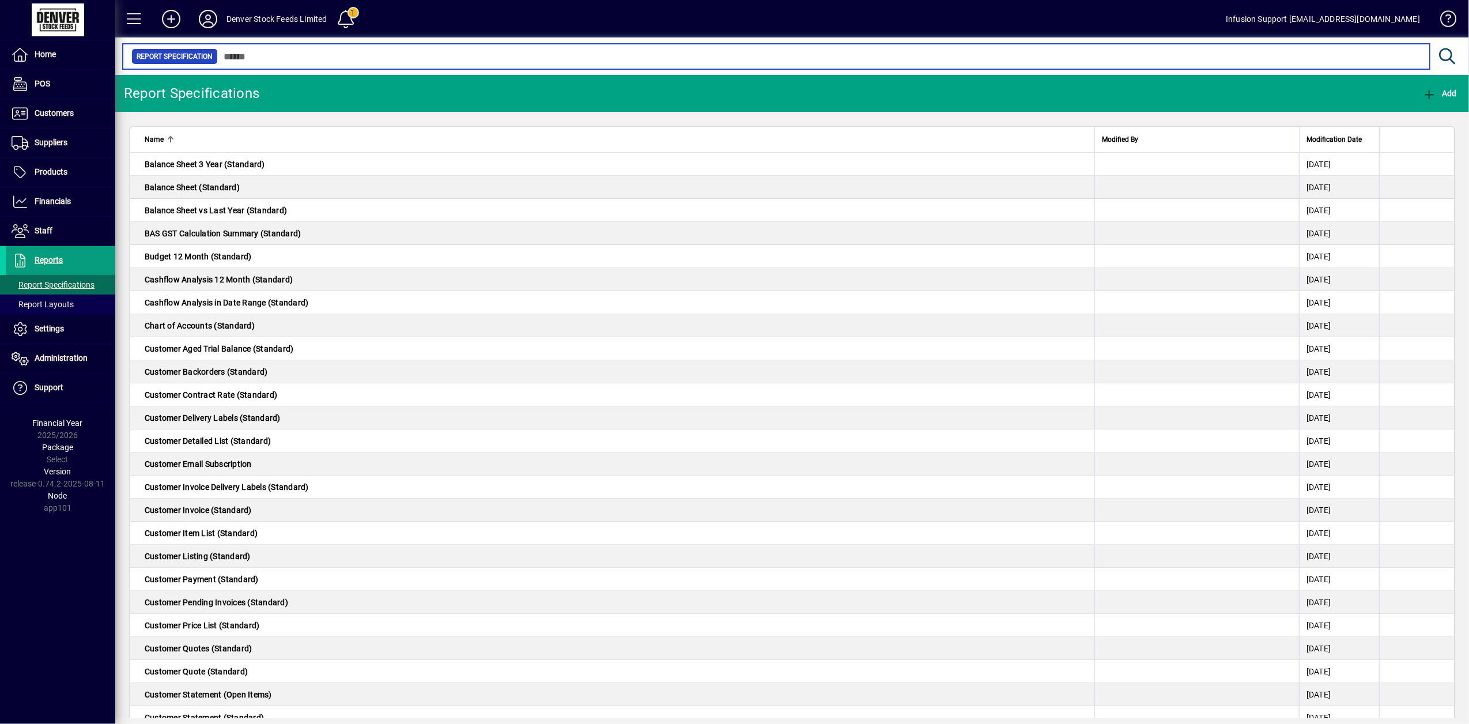
click at [245, 58] on input "text" at bounding box center [819, 56] width 1203 height 16
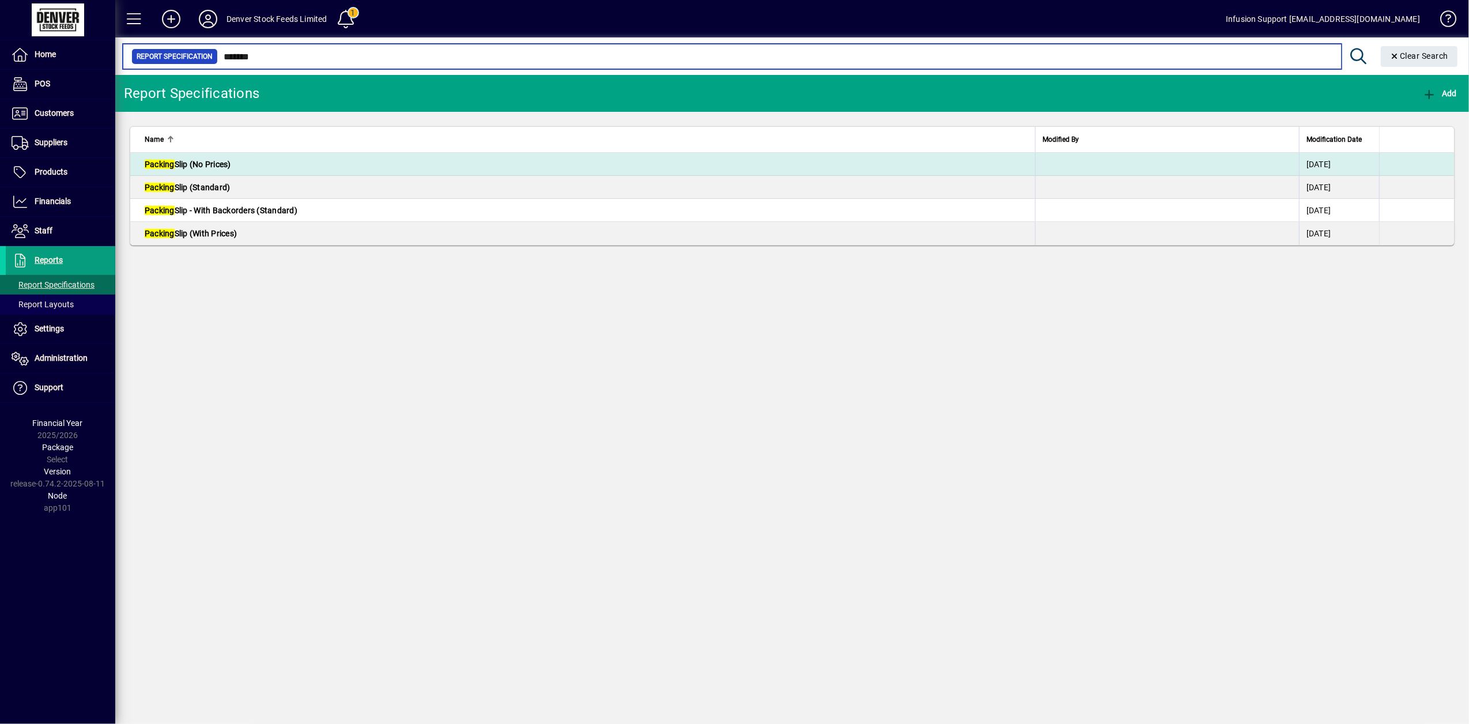
type input "*******"
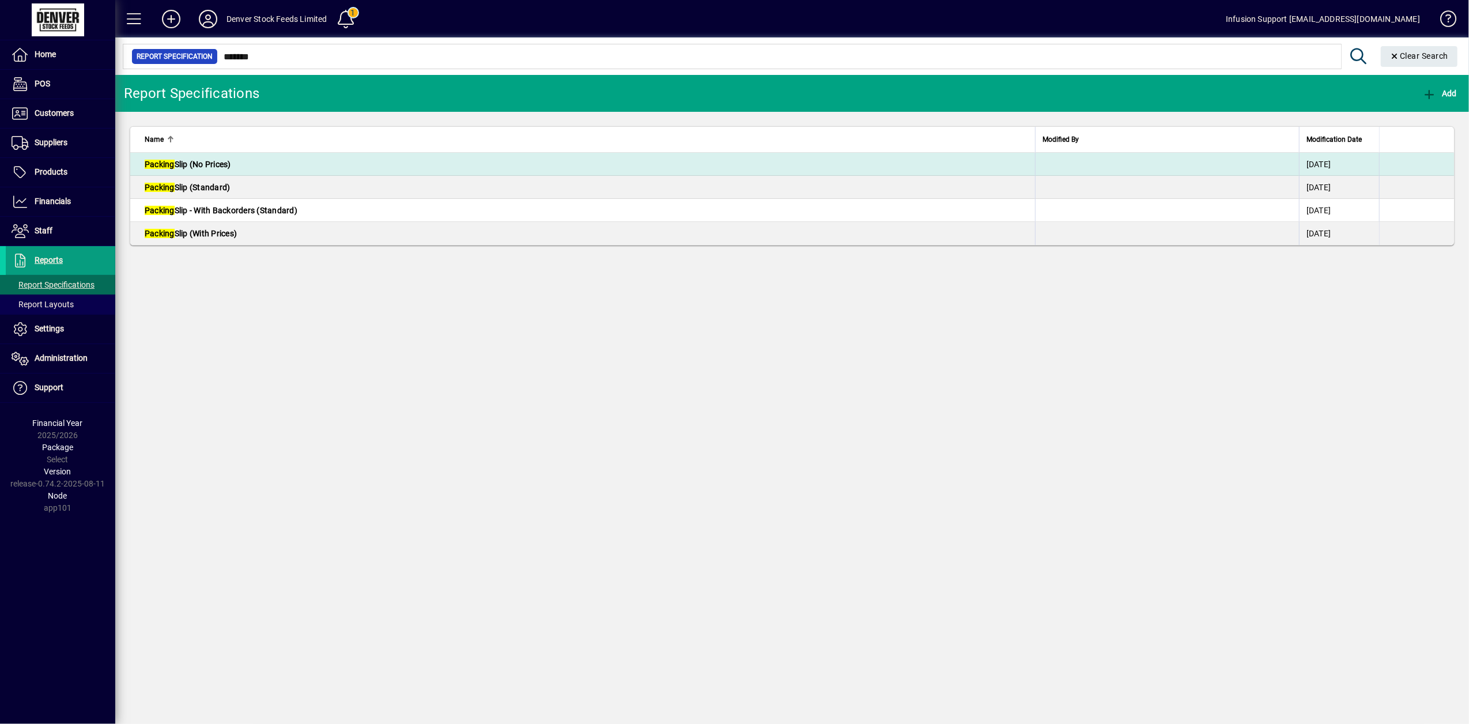
click at [216, 163] on span "Packing Slip (No Prices)" at bounding box center [188, 164] width 86 height 9
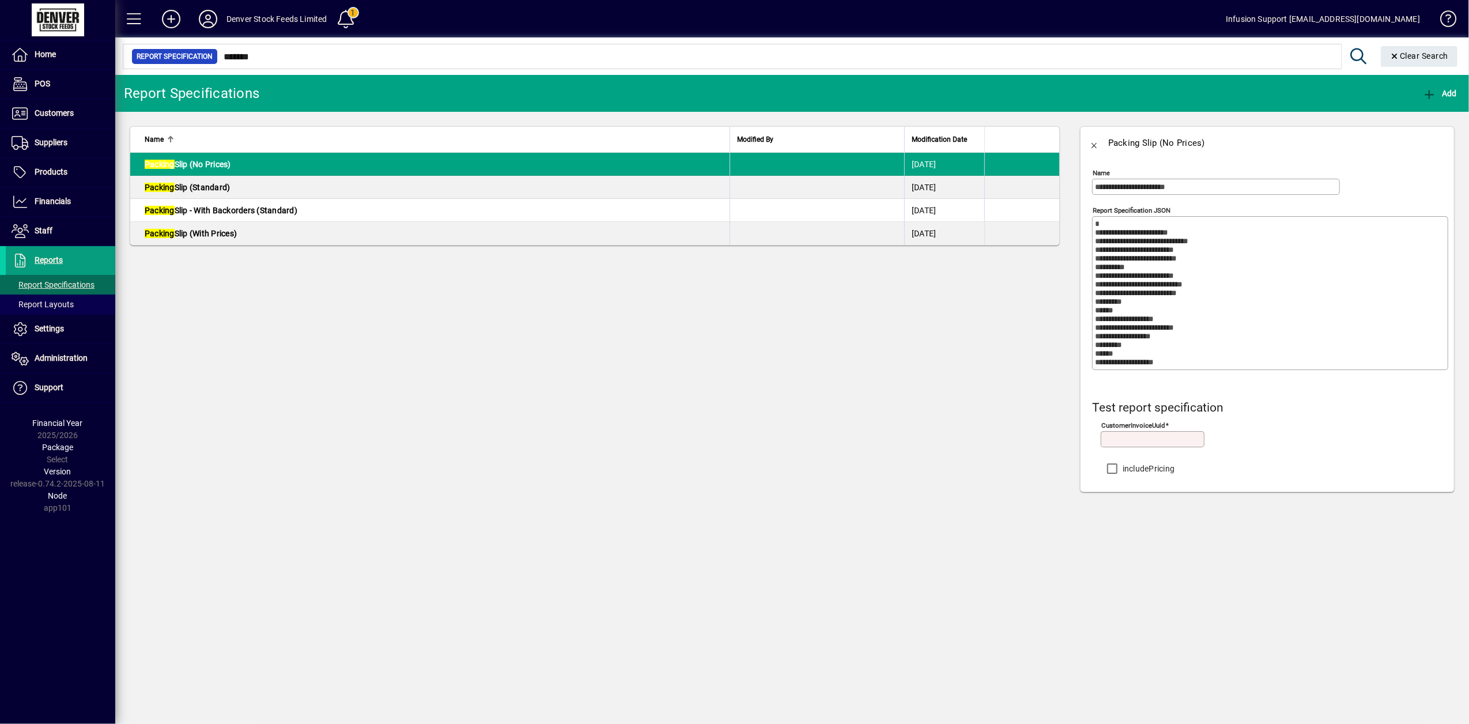
click at [1110, 433] on div "customerInvoiceUuid" at bounding box center [1153, 439] width 104 height 16
drag, startPoint x: 1114, startPoint y: 439, endPoint x: 693, endPoint y: 337, distance: 434.0
click at [836, 415] on app-page-flat "Name Modified By Modification Date Packing Slip (No Prices) [DATE] Packing Slip…" at bounding box center [594, 309] width 959 height 395
click at [362, 340] on app-page-flat "Name Modified By Modification Date Packing Slip (No Prices) [DATE] Packing Slip…" at bounding box center [594, 309] width 959 height 395
click at [257, 317] on app-page-flat "Name Modified By Modification Date Packing Slip (No Prices) [DATE] Packing Slip…" at bounding box center [594, 309] width 959 height 395
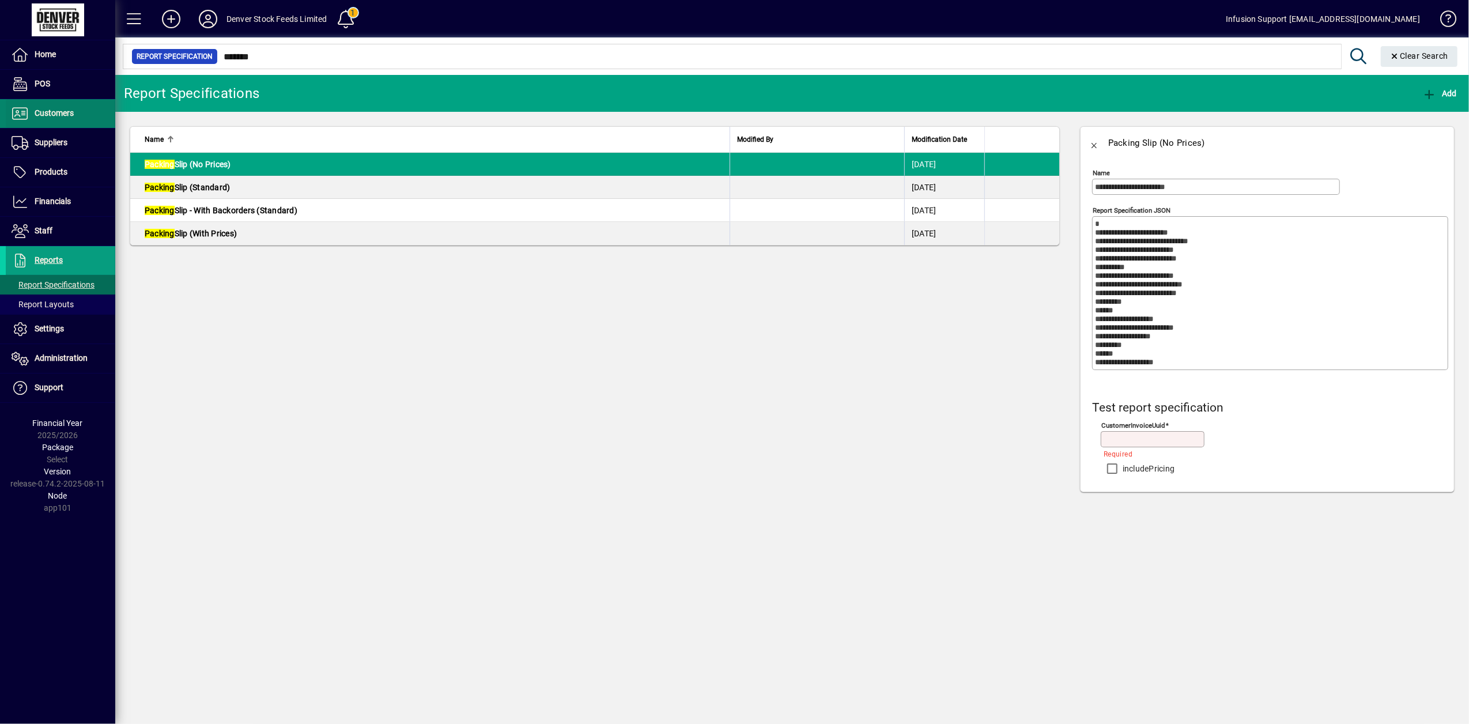
click at [48, 112] on span "Customers" at bounding box center [54, 112] width 39 height 9
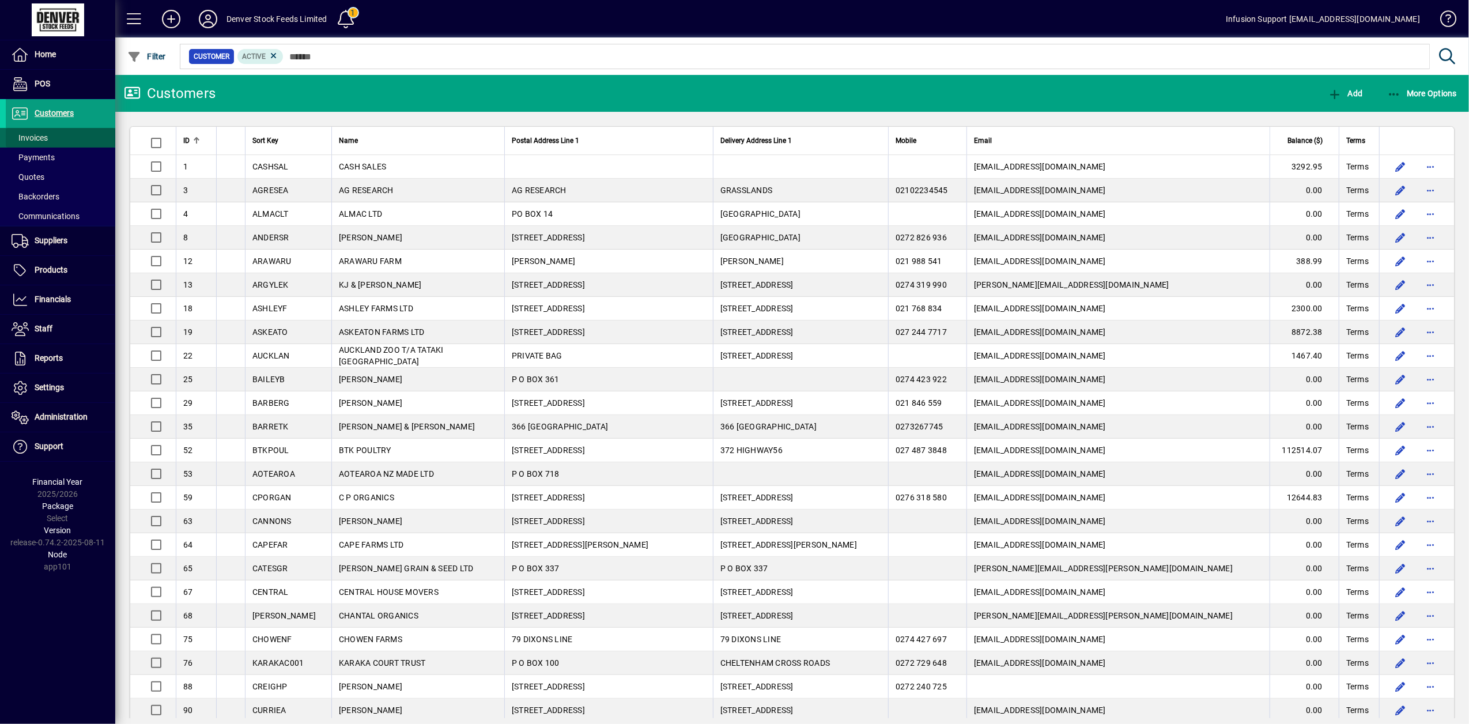
click at [58, 134] on span at bounding box center [60, 138] width 109 height 28
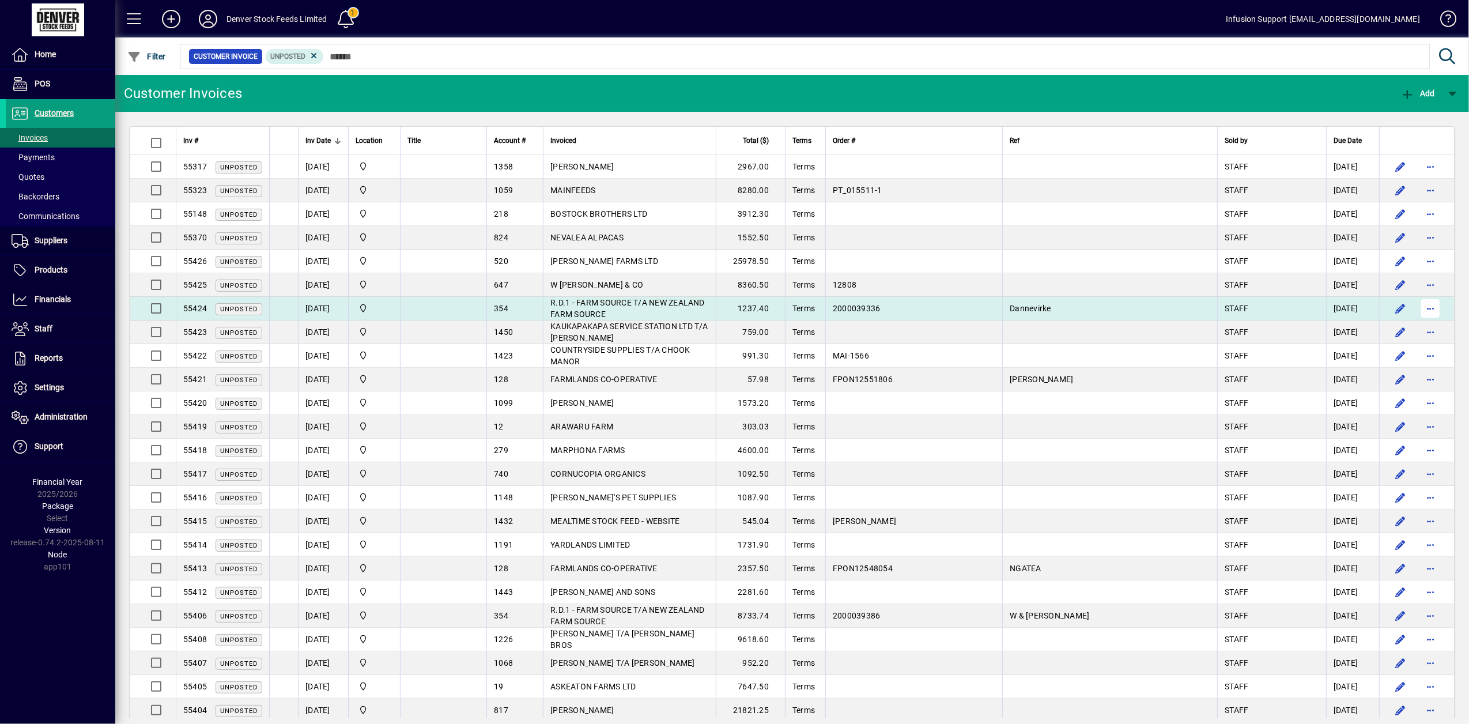
click at [1420, 304] on span "button" at bounding box center [1430, 308] width 28 height 28
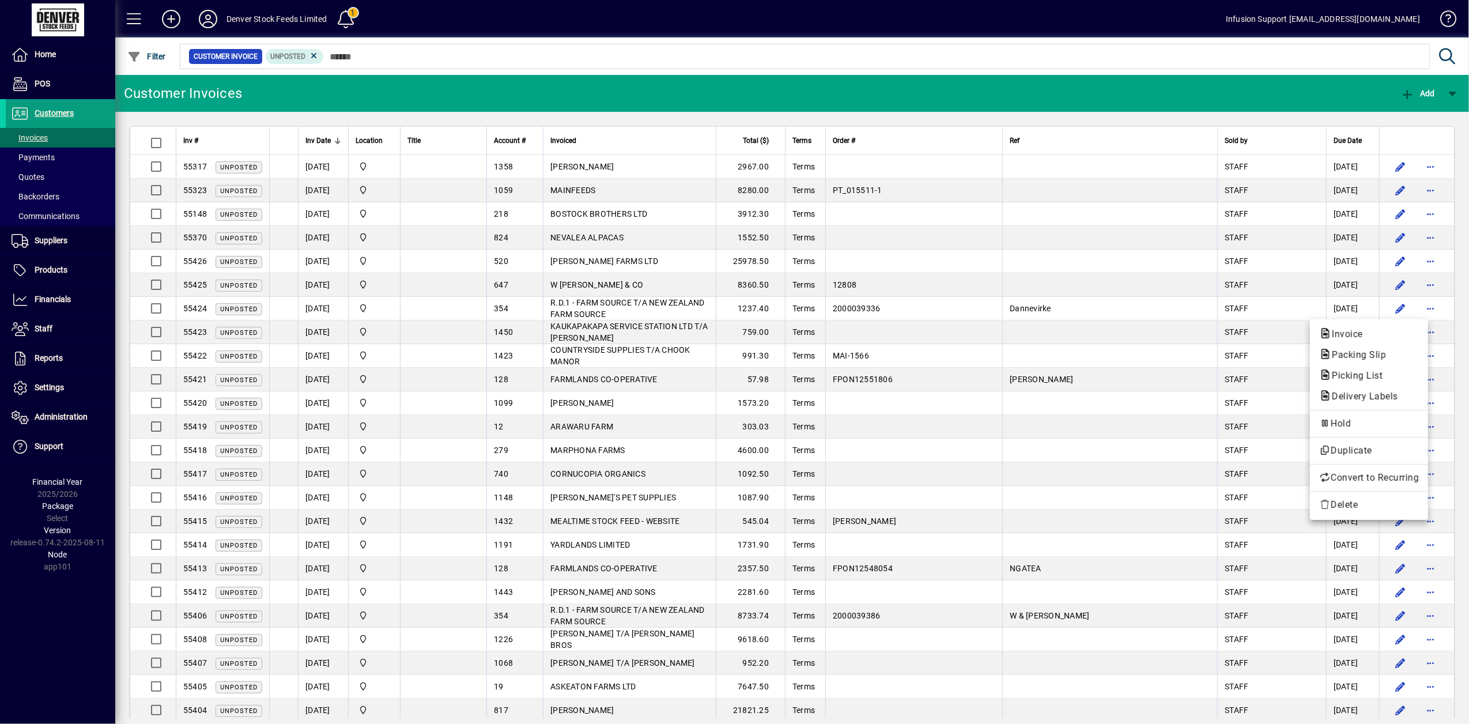
click at [49, 363] on div at bounding box center [734, 362] width 1469 height 724
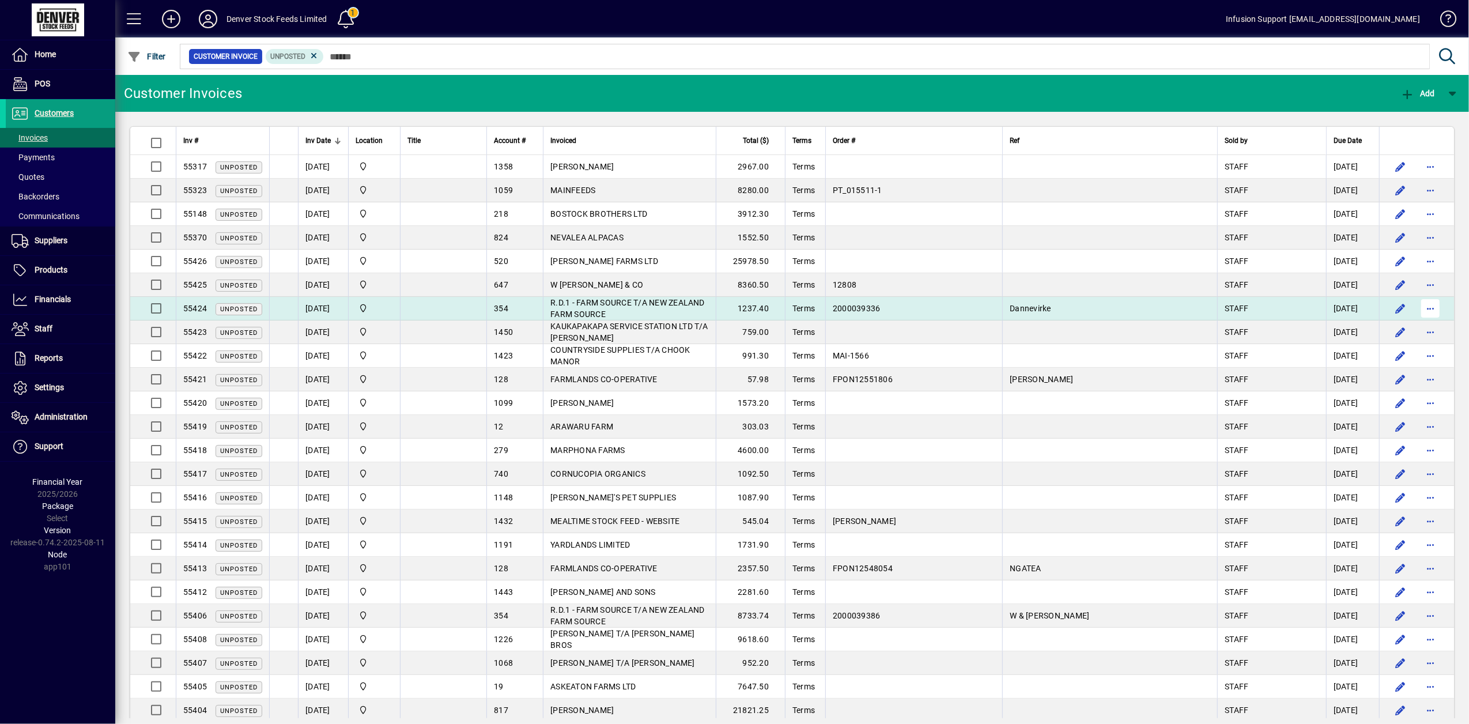
click at [1422, 309] on span "button" at bounding box center [1430, 308] width 28 height 28
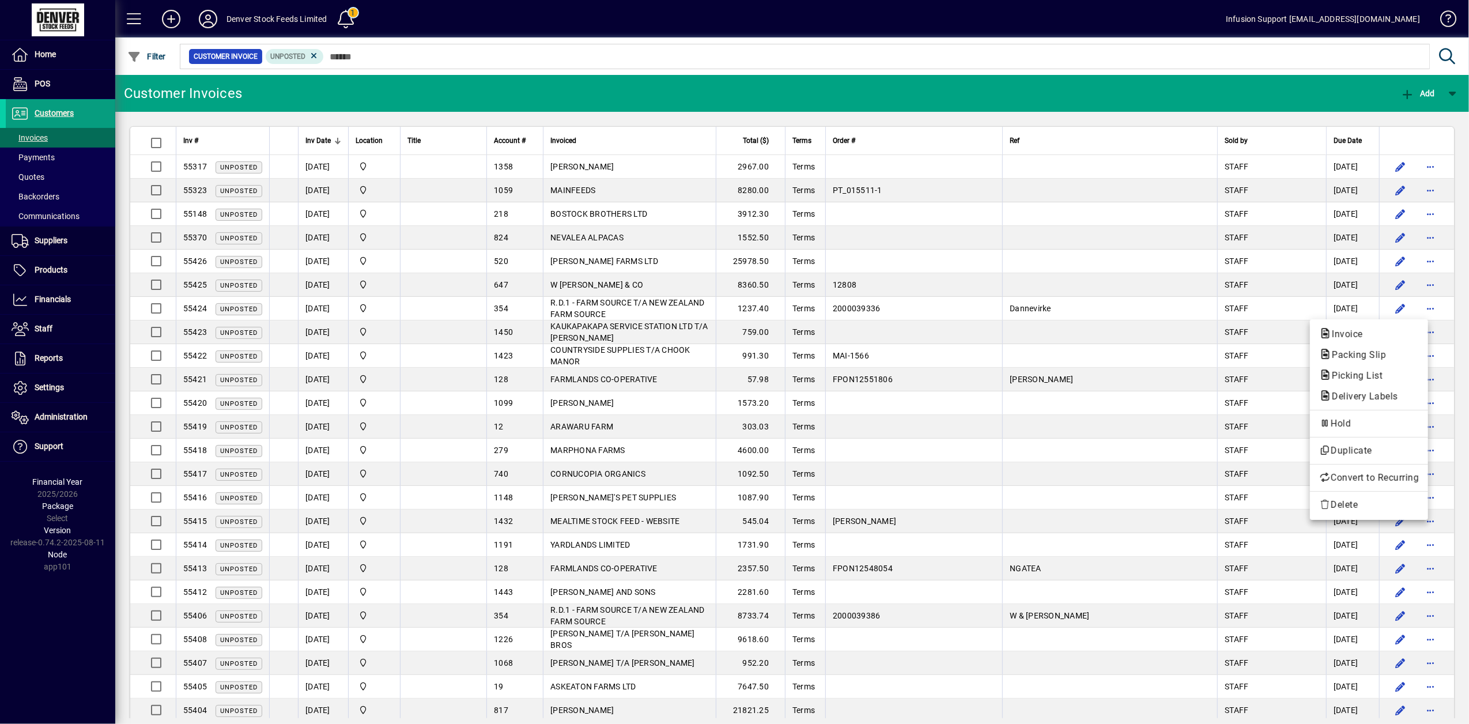
click at [754, 305] on div at bounding box center [734, 362] width 1469 height 724
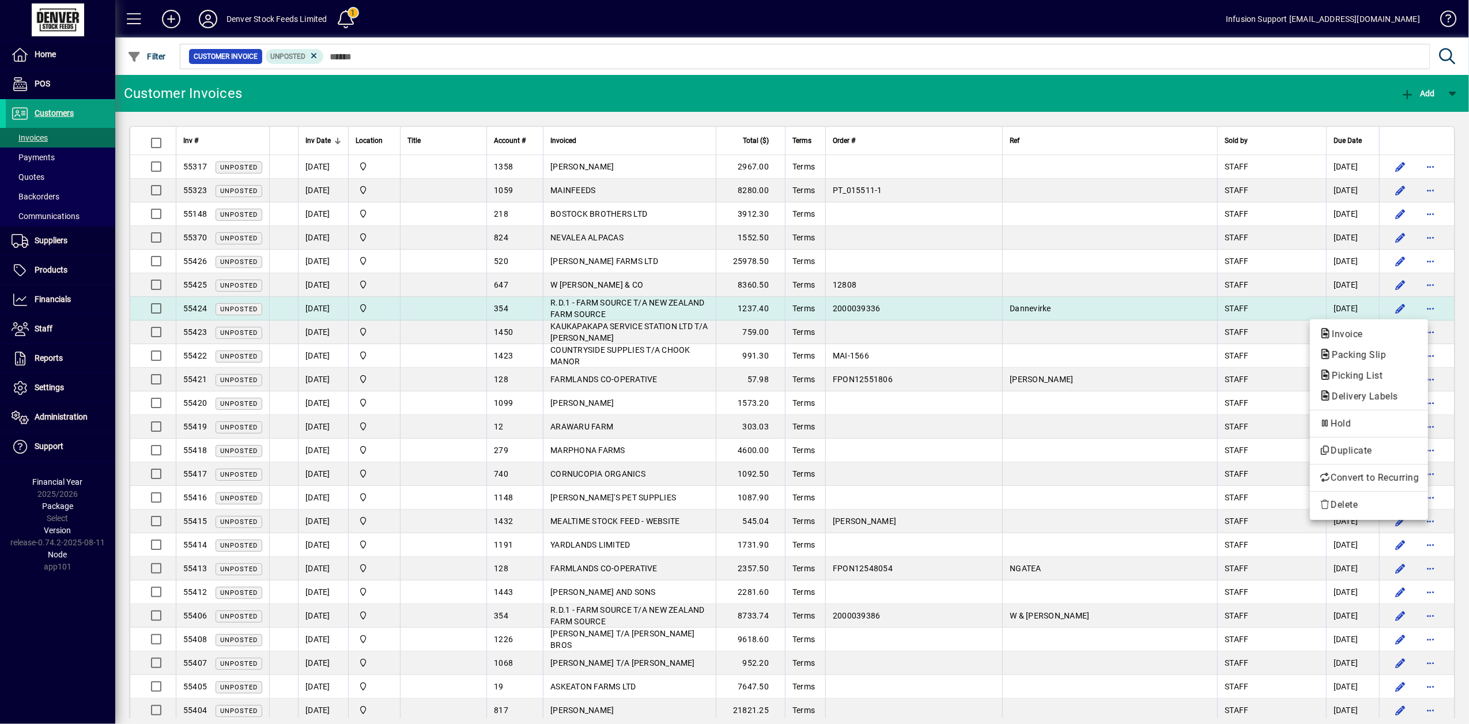
click at [757, 304] on td "1237.40" at bounding box center [750, 309] width 69 height 24
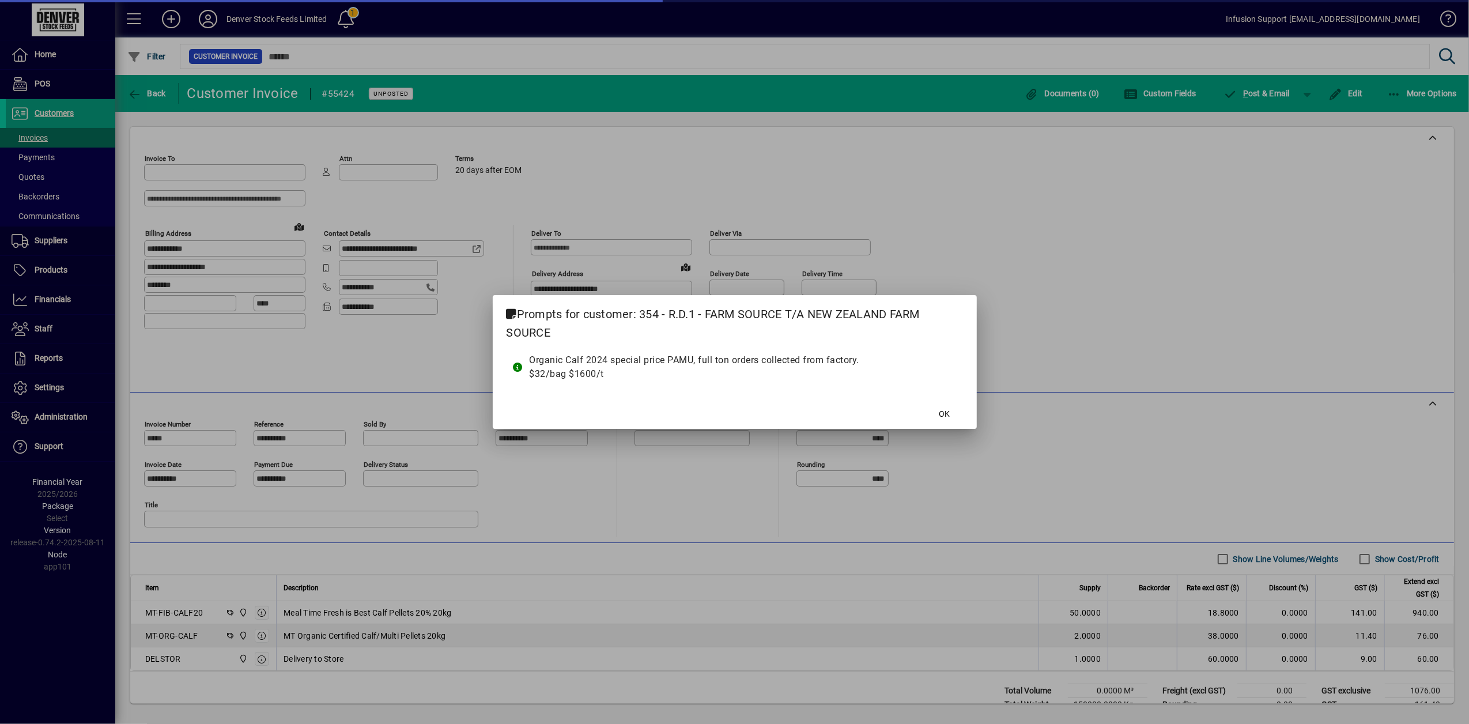
type input "**********"
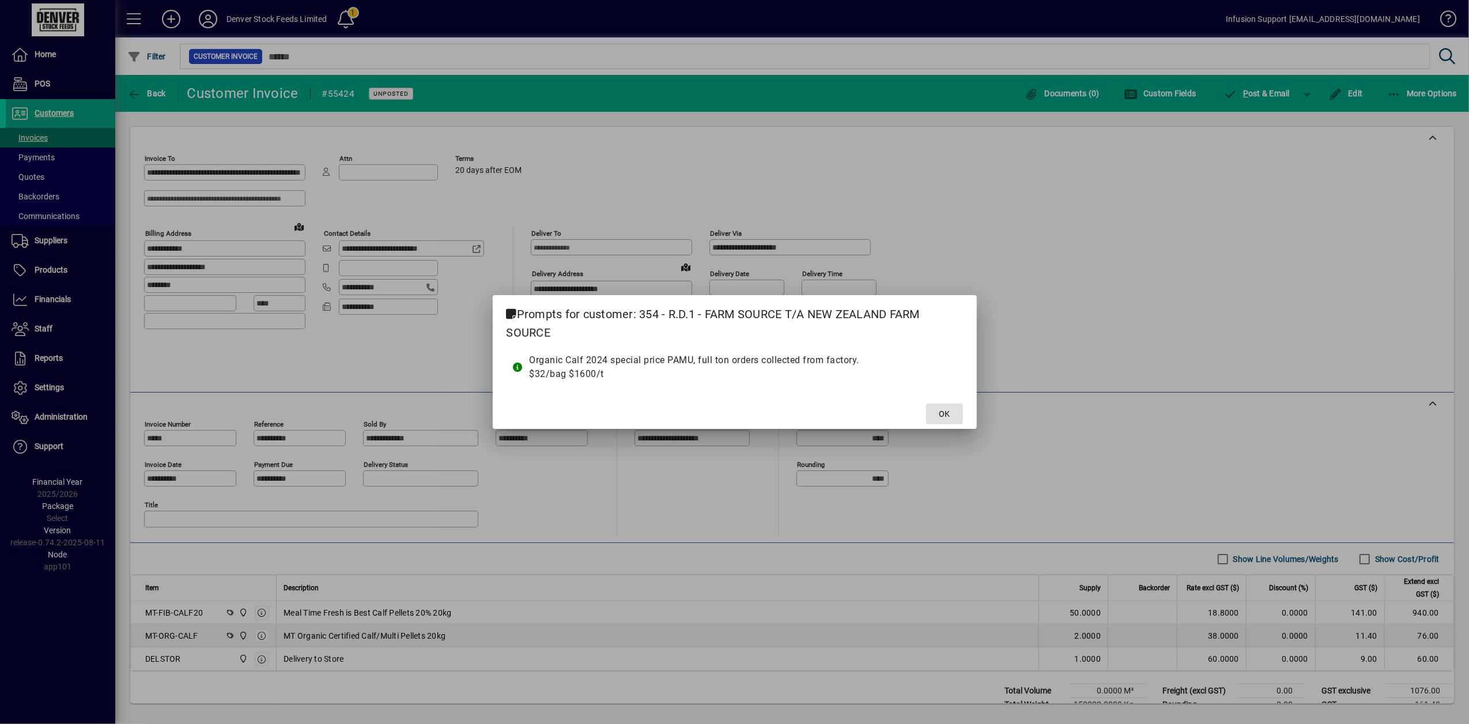
click at [947, 409] on span "OK" at bounding box center [944, 414] width 11 height 12
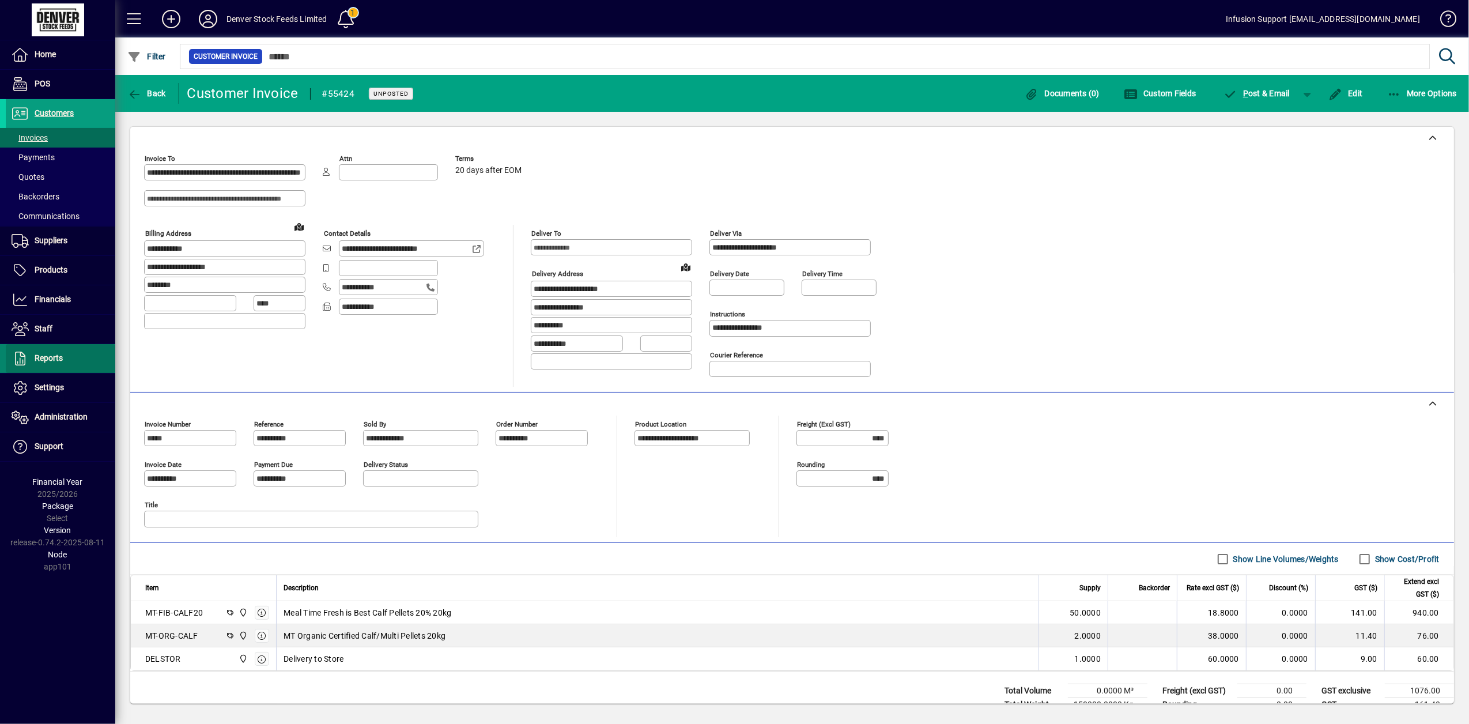
click at [58, 369] on span at bounding box center [60, 359] width 109 height 28
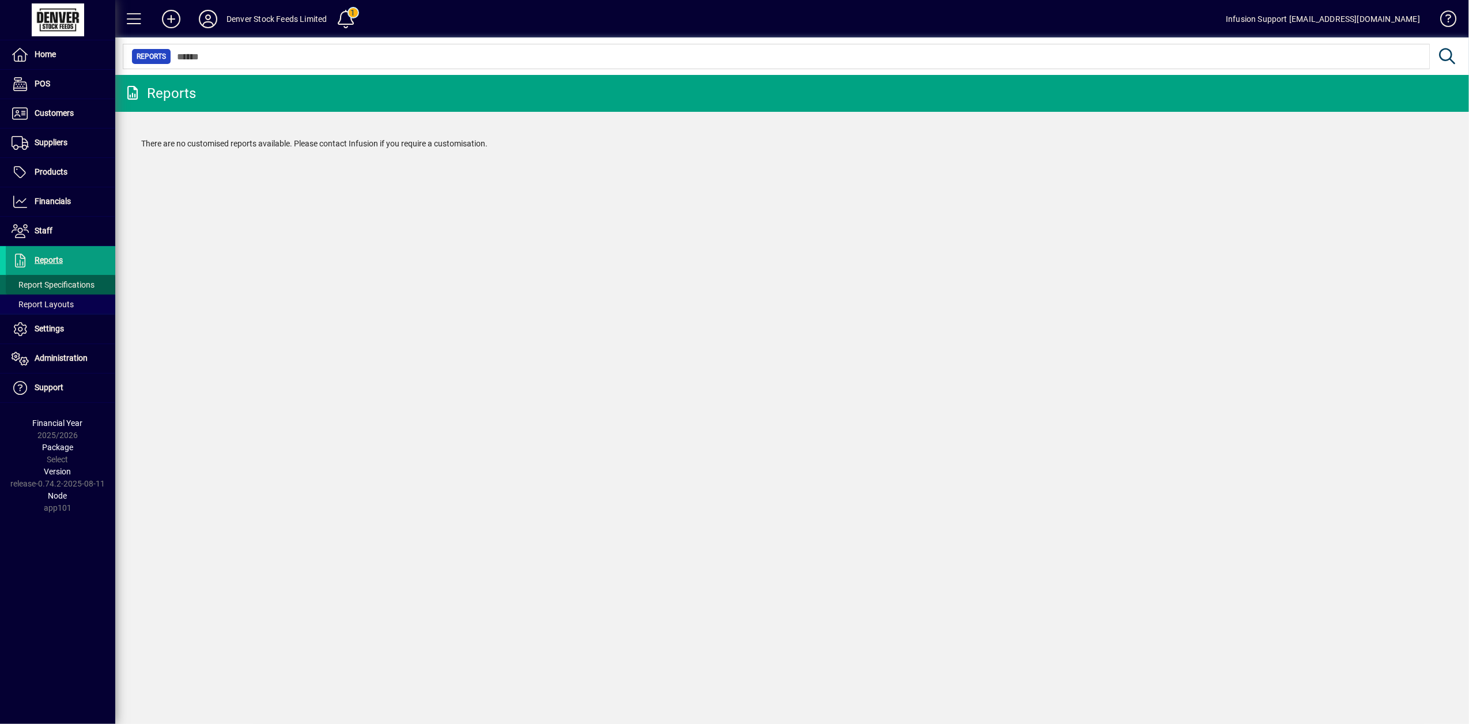
click at [75, 287] on span "Report Specifications" at bounding box center [53, 284] width 83 height 9
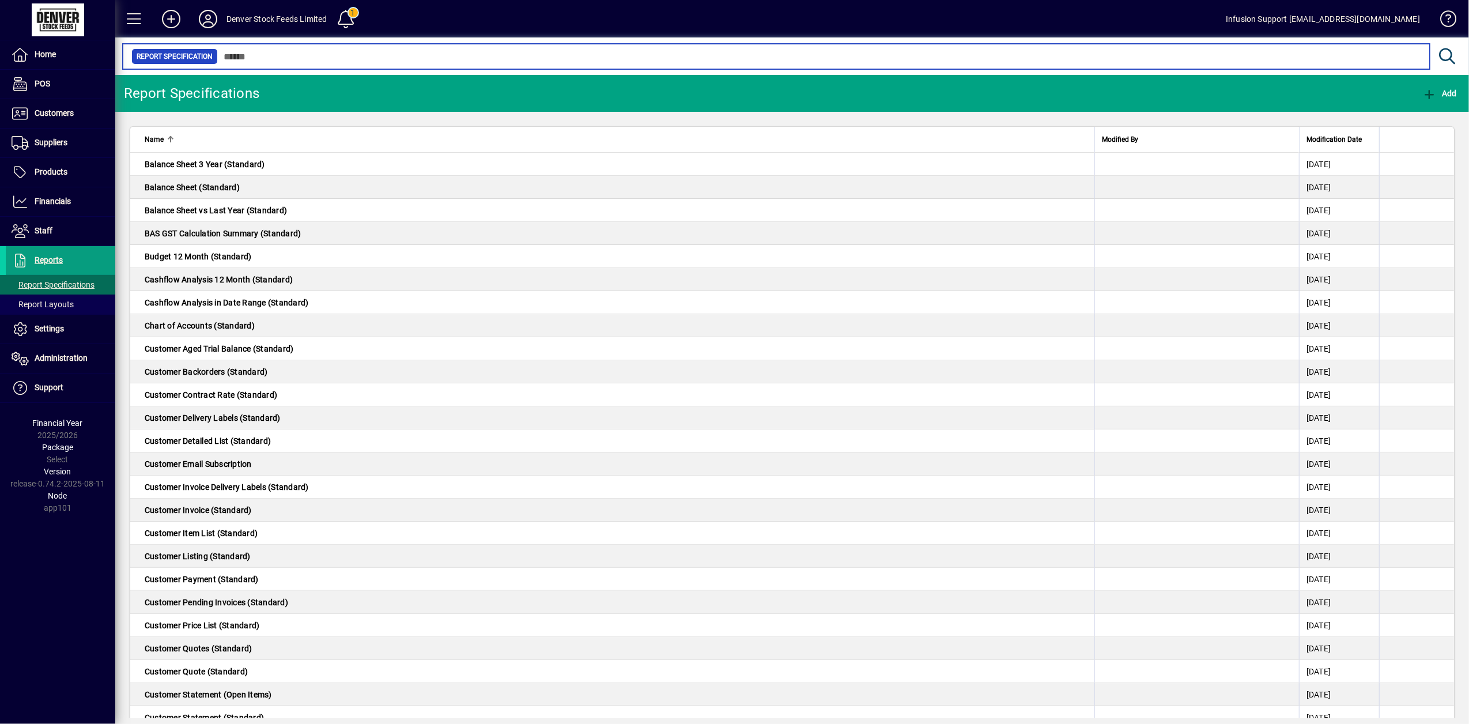
click at [323, 53] on input "text" at bounding box center [819, 56] width 1203 height 16
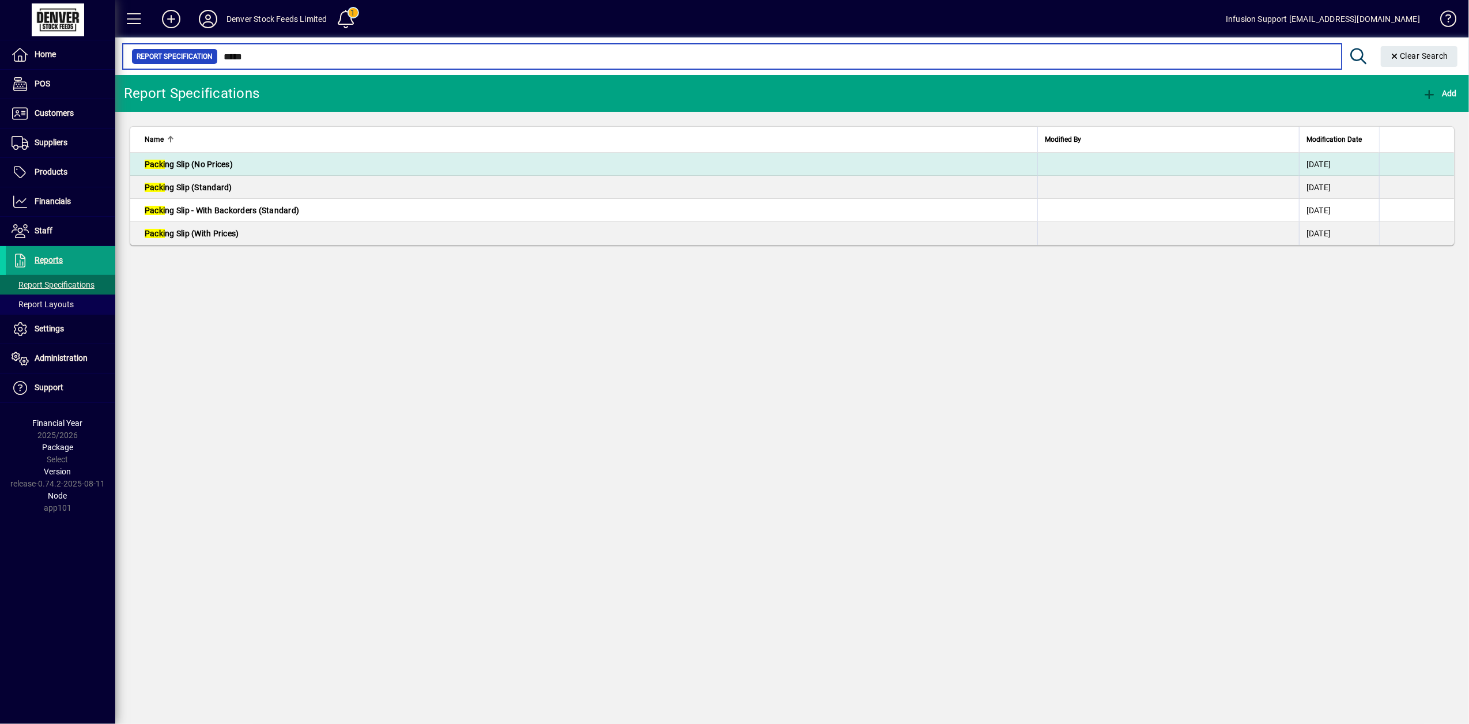
type input "*****"
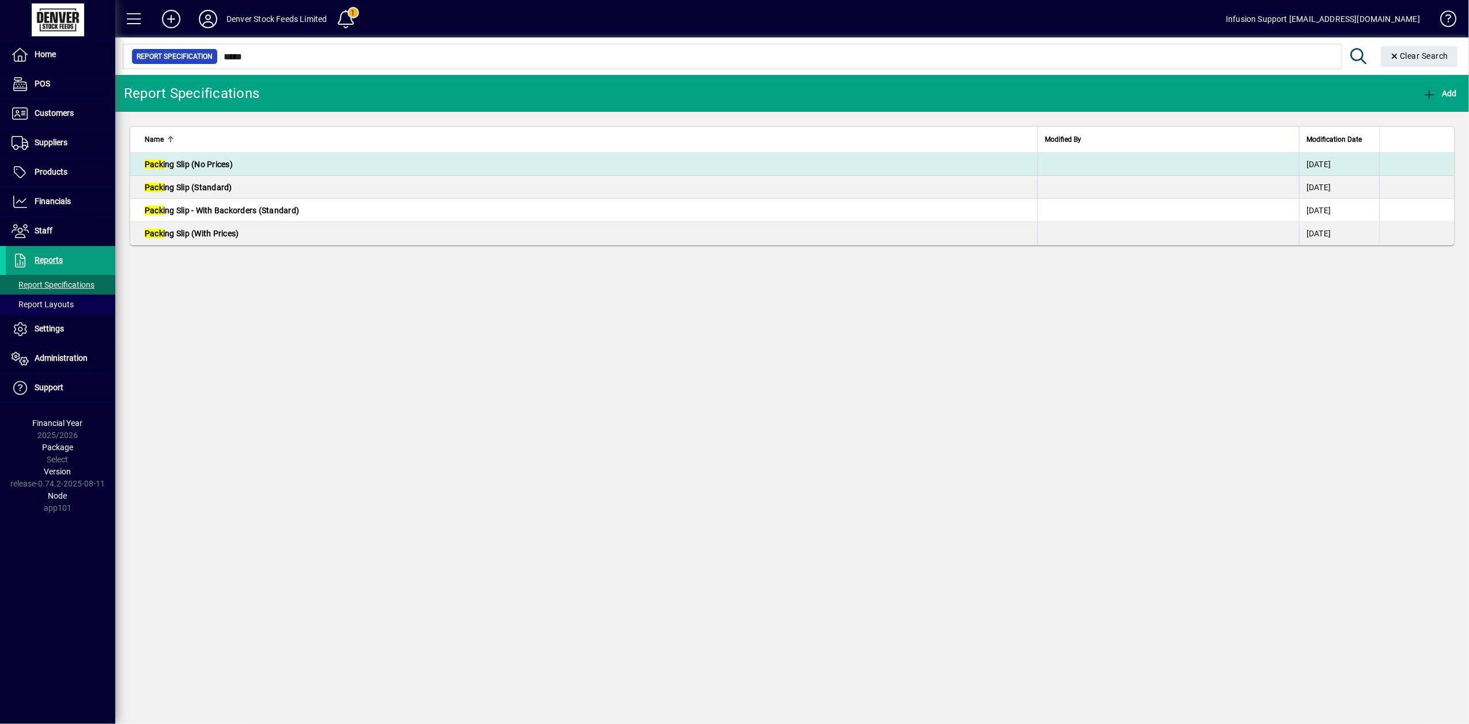
click at [244, 160] on td "Packi ng Slip (No Prices)" at bounding box center [583, 164] width 907 height 23
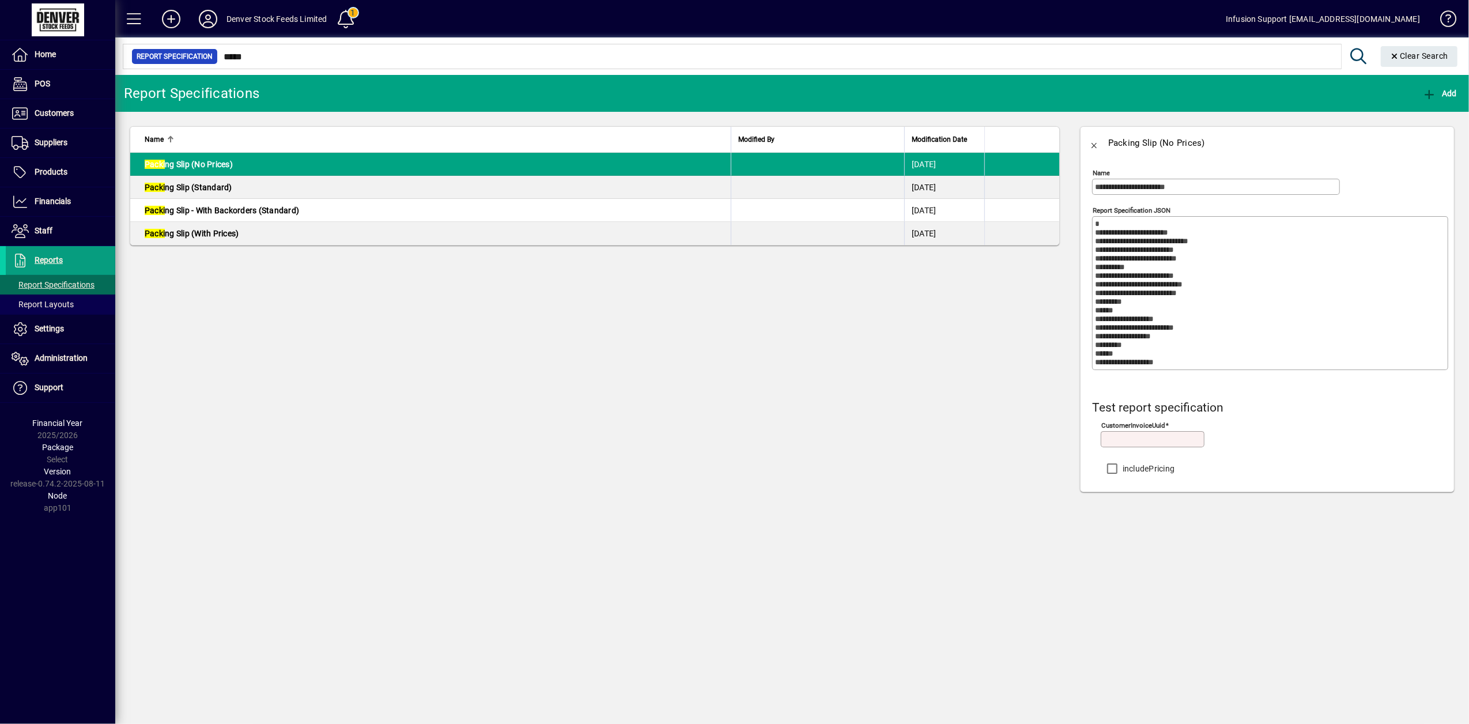
click at [1128, 439] on input "customerInvoiceUuid" at bounding box center [1154, 439] width 100 height 9
paste input "**********"
type input "**********"
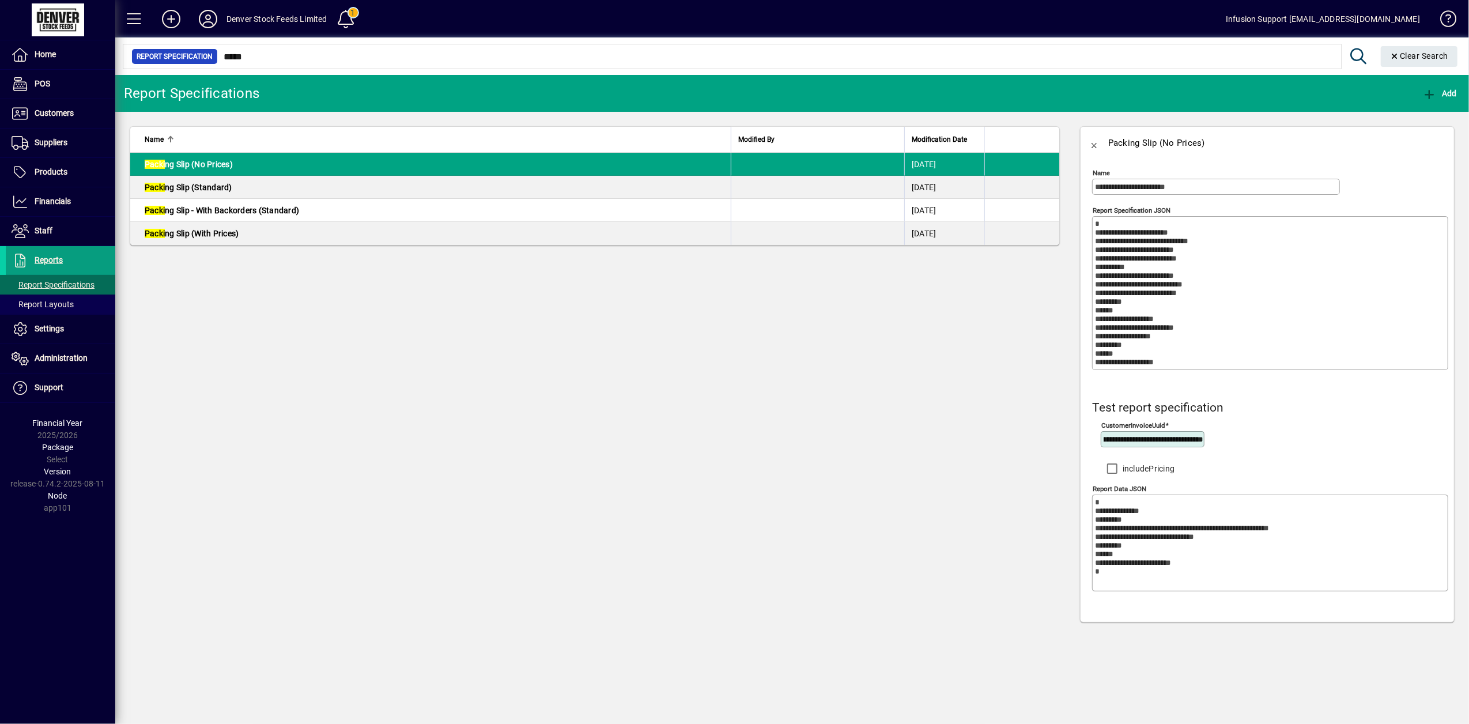
type textarea "**********"
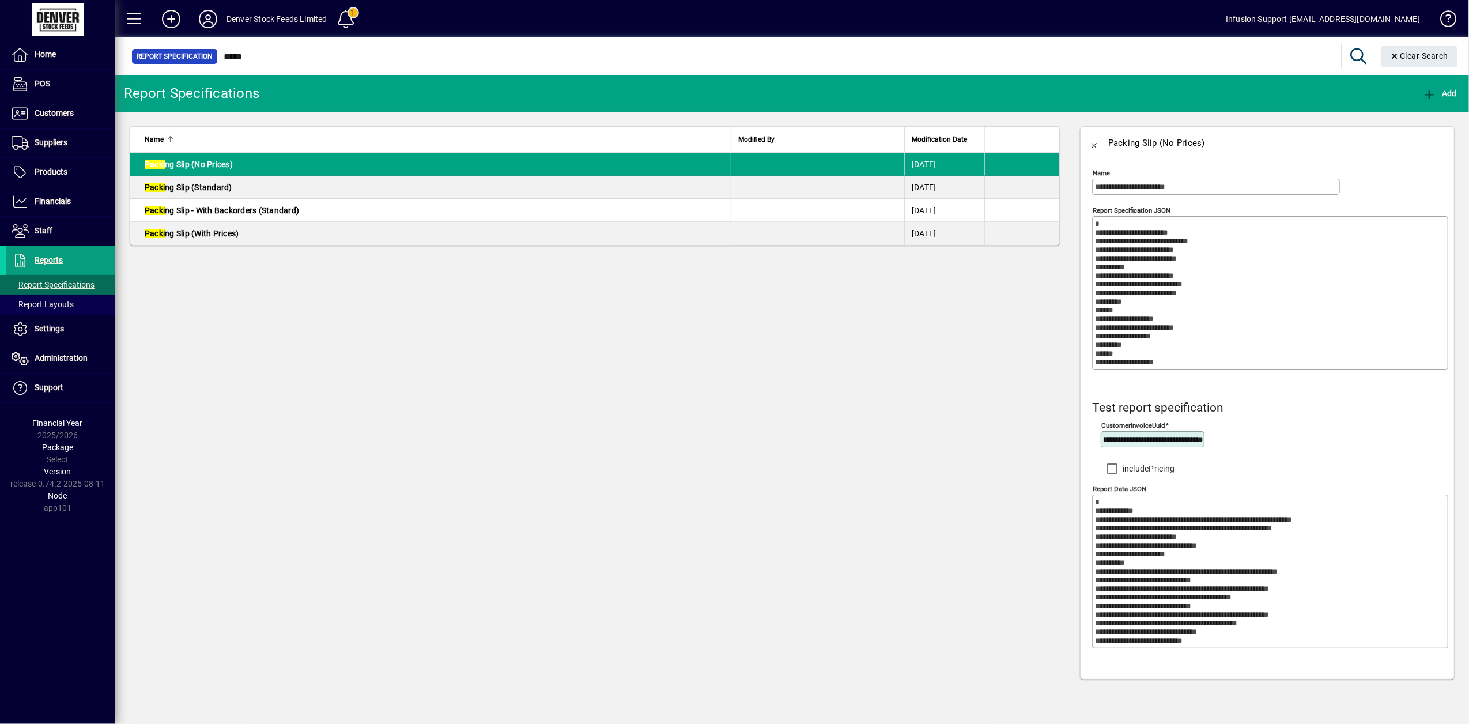
type input "**********"
click at [1202, 532] on textarea "Report Data JSON" at bounding box center [1271, 571] width 353 height 147
